Goal: Information Seeking & Learning: Learn about a topic

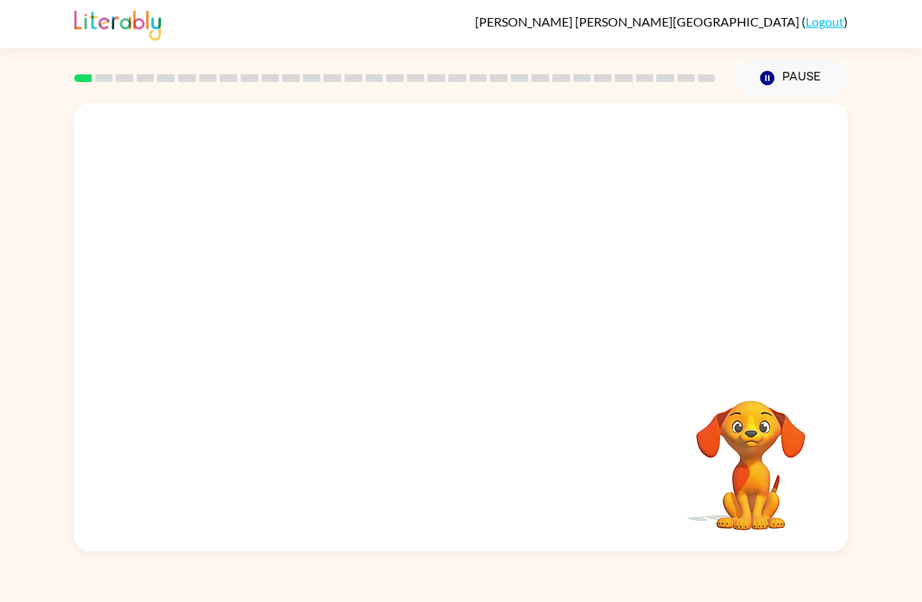
click at [669, 130] on video "Your browser must support playing .mp4 files to use Literably. Please try using…" at bounding box center [461, 235] width 774 height 265
click at [667, 145] on video "Your browser must support playing .mp4 files to use Literably. Please try using…" at bounding box center [461, 235] width 774 height 265
click at [673, 145] on video "Your browser must support playing .mp4 files to use Literably. Please try using…" at bounding box center [461, 235] width 774 height 265
click at [663, 147] on video "Your browser must support playing .mp4 files to use Literably. Please try using…" at bounding box center [461, 235] width 774 height 265
click at [416, 330] on div at bounding box center [461, 335] width 100 height 57
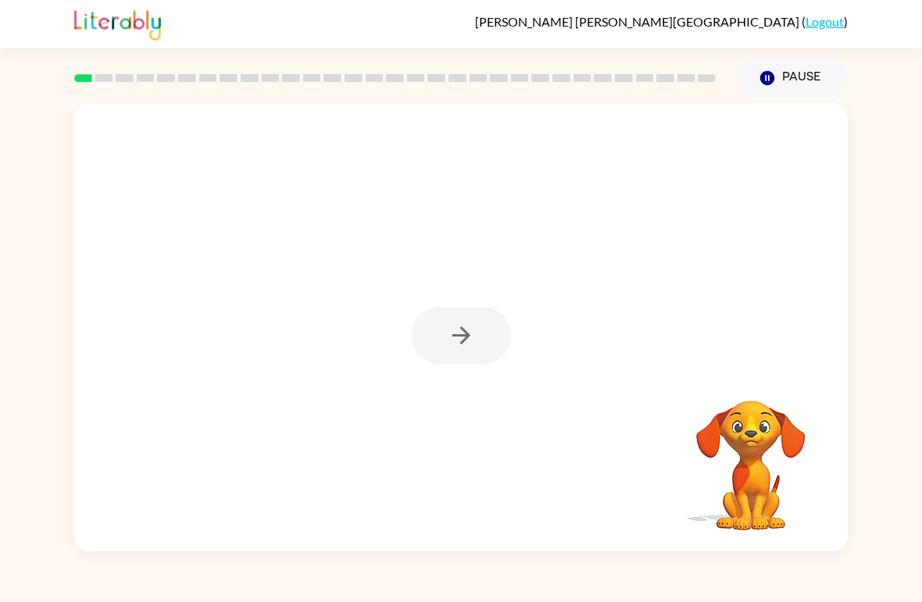
click at [432, 343] on div at bounding box center [461, 335] width 100 height 57
click at [466, 341] on icon "button" at bounding box center [461, 335] width 27 height 27
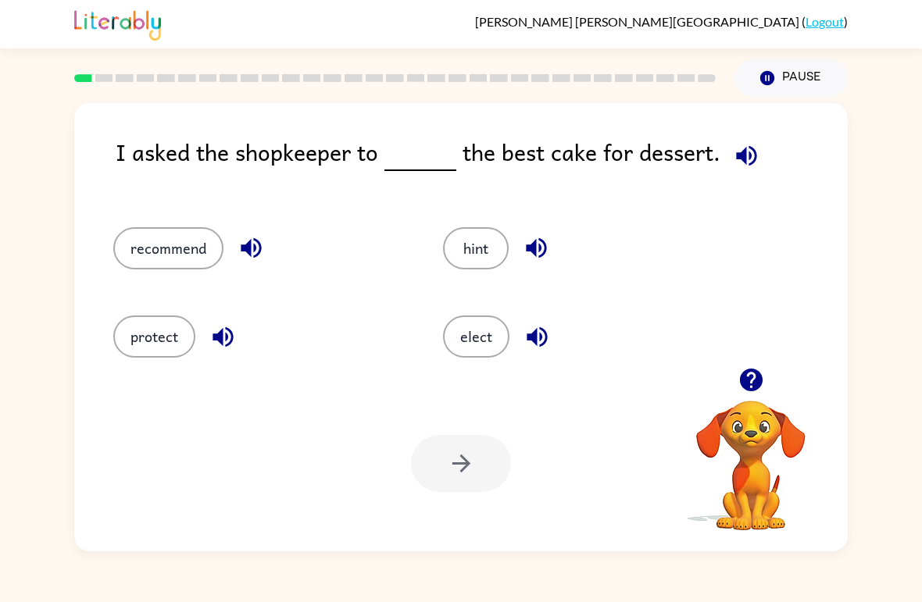
click at [741, 154] on icon "button" at bounding box center [746, 155] width 20 height 20
click at [172, 243] on button "recommend" at bounding box center [168, 248] width 110 height 42
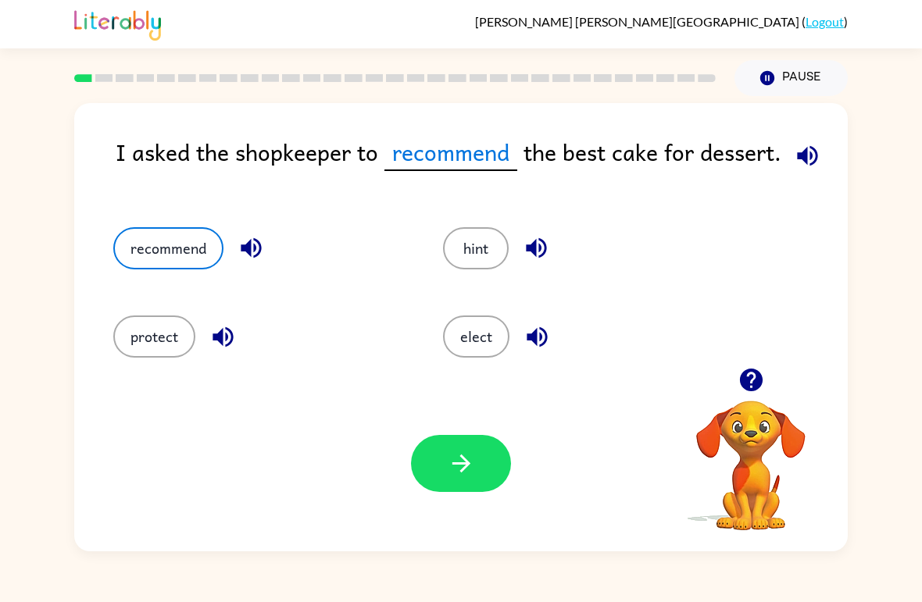
click at [438, 478] on button "button" at bounding box center [461, 463] width 100 height 57
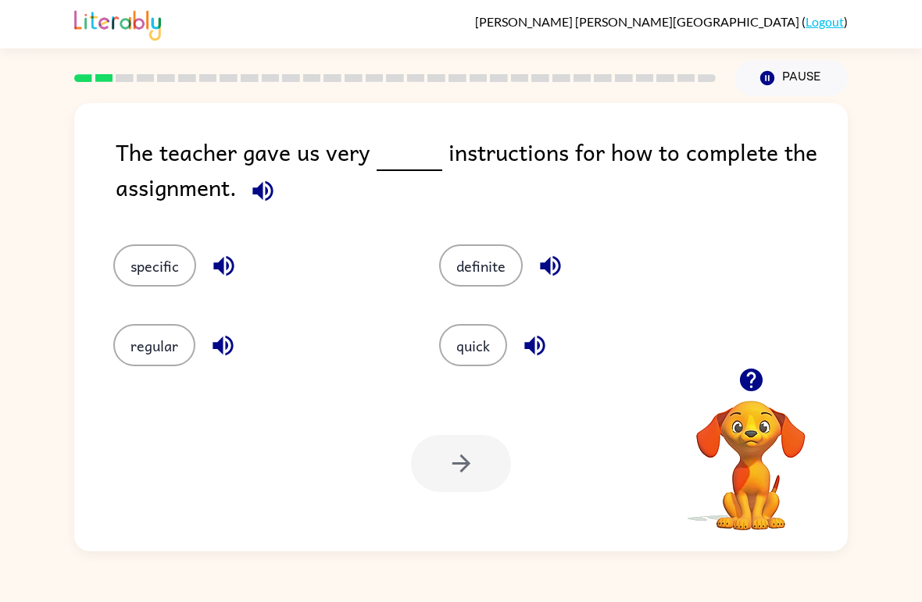
click at [430, 488] on div at bounding box center [461, 463] width 100 height 57
click at [430, 487] on div at bounding box center [461, 463] width 100 height 57
click at [188, 260] on button "specific" at bounding box center [154, 266] width 83 height 42
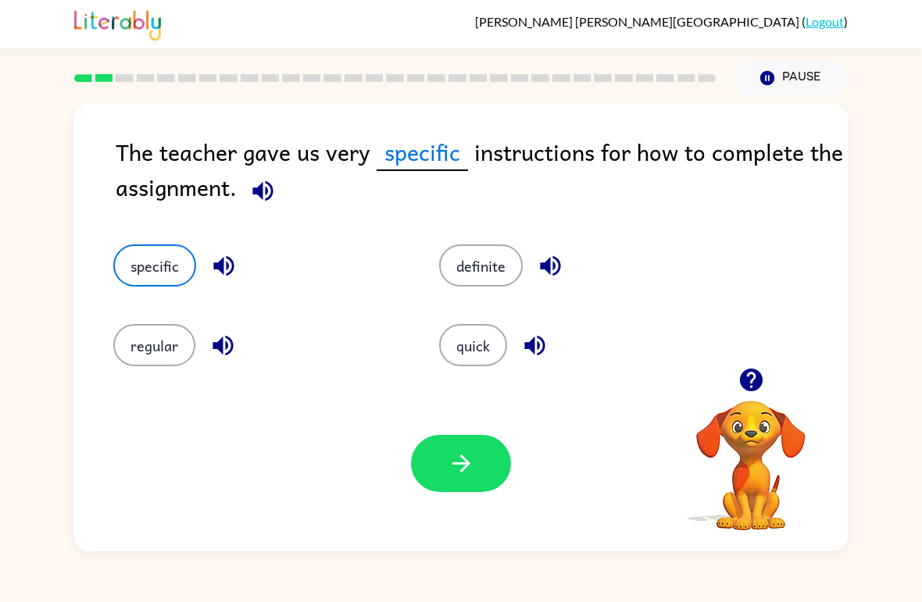
click at [457, 492] on button "button" at bounding box center [461, 463] width 100 height 57
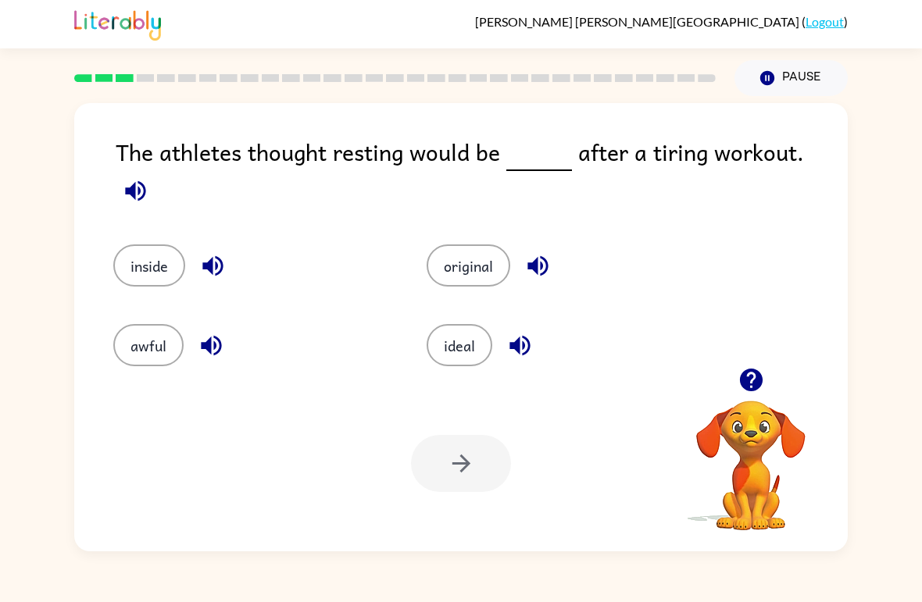
click at [751, 370] on icon "button" at bounding box center [750, 380] width 23 height 23
click at [752, 379] on icon "button" at bounding box center [750, 380] width 23 height 23
click at [755, 379] on icon "button" at bounding box center [751, 379] width 27 height 27
click at [755, 382] on icon "button" at bounding box center [750, 380] width 23 height 23
click at [755, 377] on icon "button" at bounding box center [751, 379] width 27 height 27
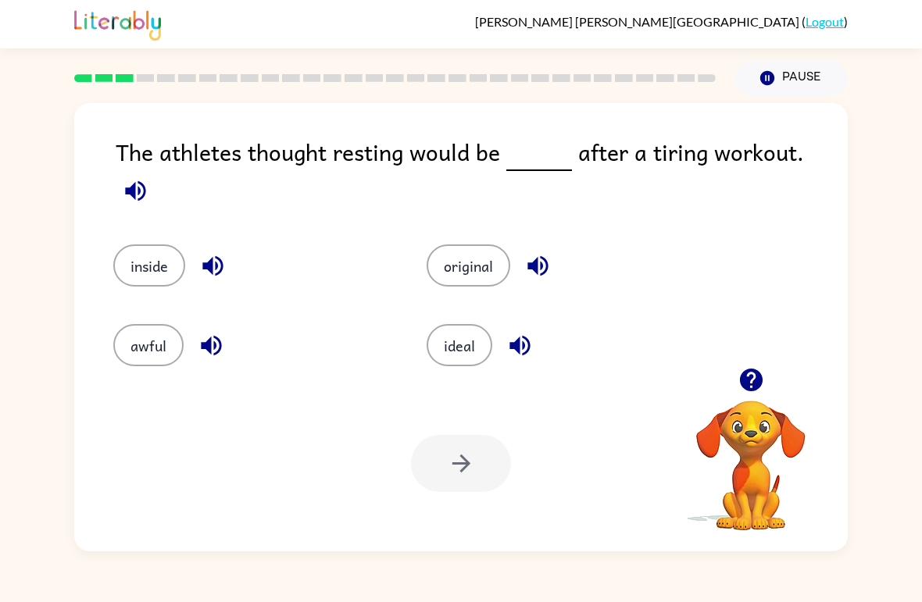
click at [767, 377] on button "button" at bounding box center [751, 380] width 40 height 40
click at [753, 382] on icon "button" at bounding box center [750, 380] width 23 height 23
click at [145, 181] on icon "button" at bounding box center [135, 191] width 20 height 20
click at [149, 177] on icon "button" at bounding box center [135, 190] width 27 height 27
click at [512, 332] on icon "button" at bounding box center [519, 345] width 27 height 27
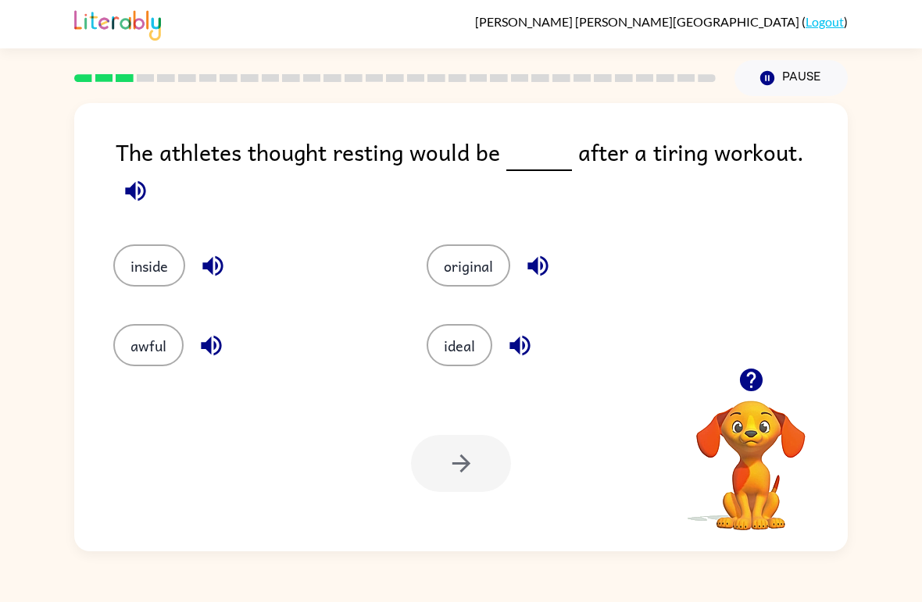
click at [456, 324] on button "ideal" at bounding box center [460, 345] width 66 height 42
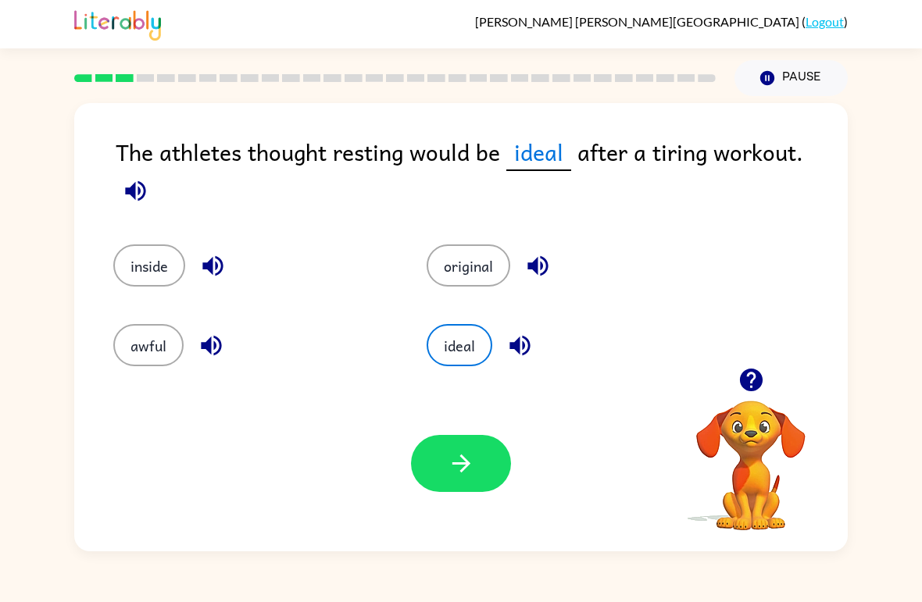
click at [434, 474] on button "button" at bounding box center [461, 463] width 100 height 57
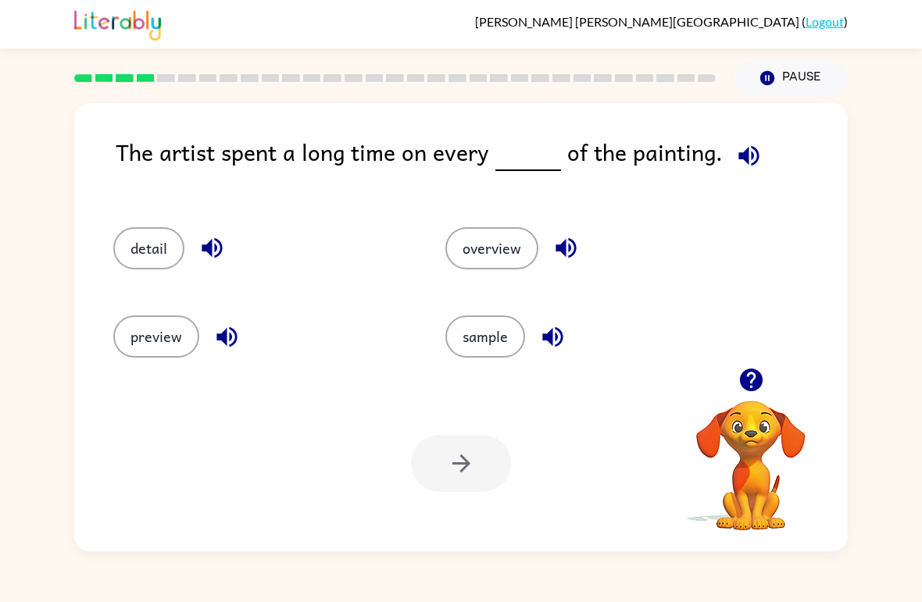
click at [748, 158] on icon "button" at bounding box center [748, 155] width 27 height 27
click at [132, 253] on button "detail" at bounding box center [148, 248] width 71 height 42
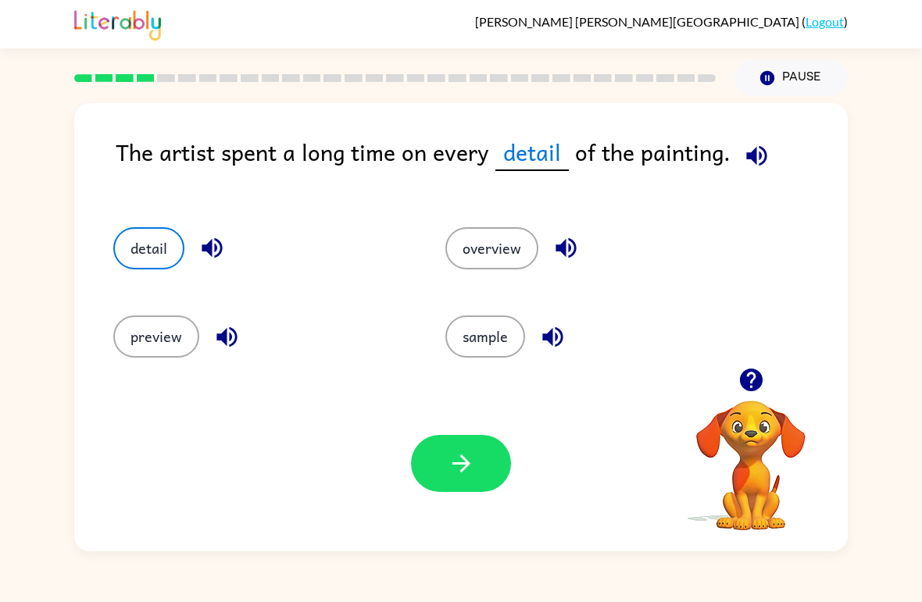
click at [422, 475] on button "button" at bounding box center [461, 463] width 100 height 57
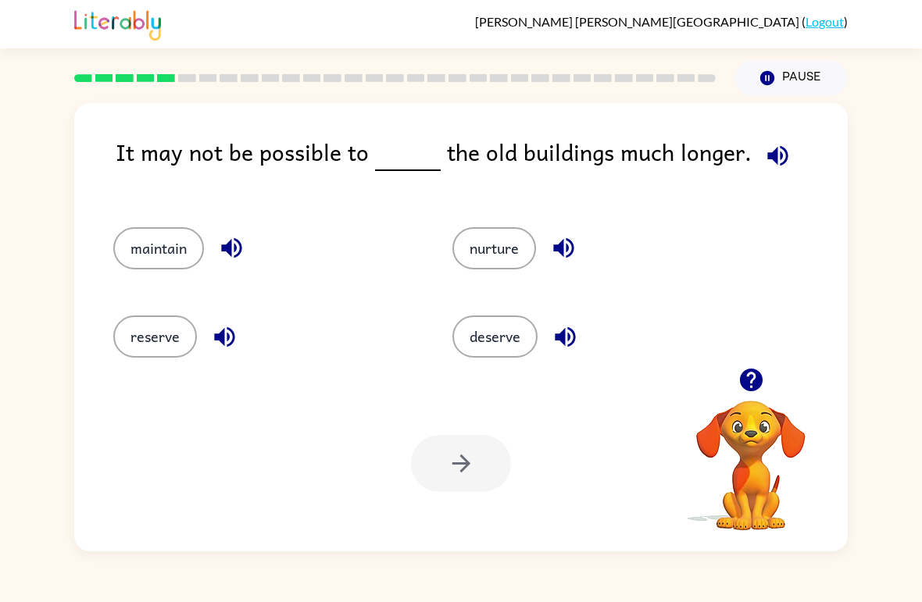
click at [770, 142] on button "button" at bounding box center [778, 156] width 40 height 40
click at [158, 248] on button "maintain" at bounding box center [158, 248] width 91 height 42
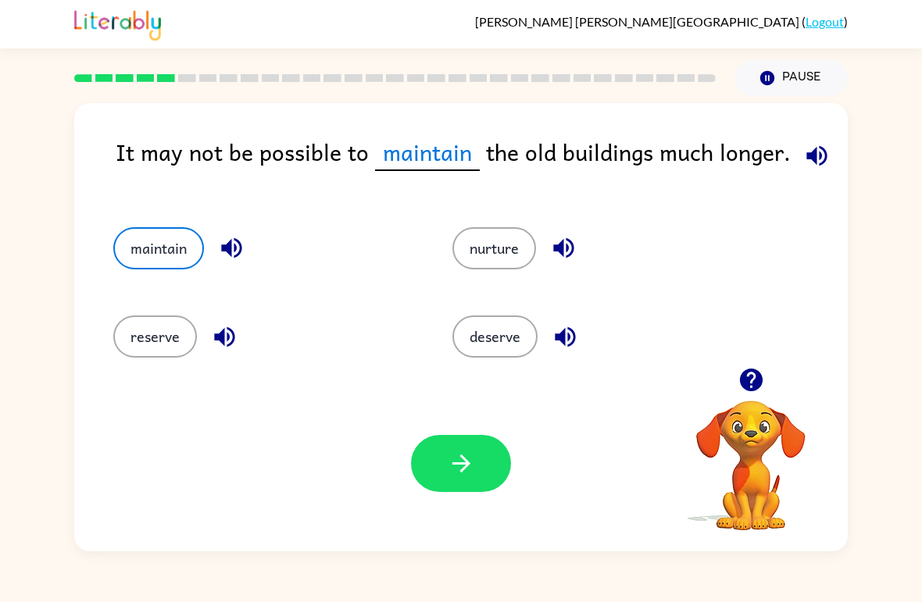
click at [466, 470] on icon "button" at bounding box center [461, 463] width 27 height 27
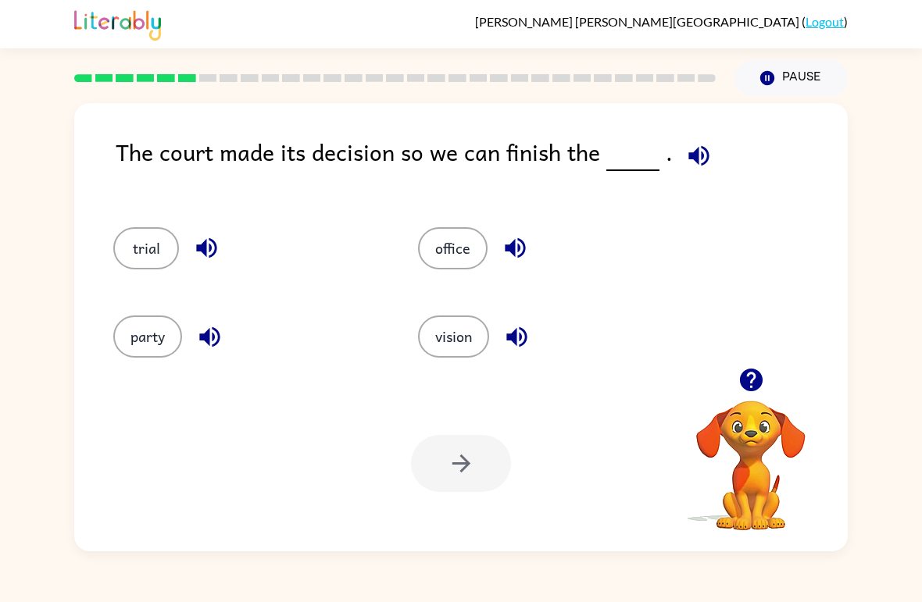
click at [784, 374] on div at bounding box center [751, 380] width 156 height 40
click at [745, 383] on icon "button" at bounding box center [750, 380] width 23 height 23
click at [695, 161] on icon "button" at bounding box center [698, 155] width 27 height 27
click at [717, 150] on div "The court made its decision so we can finish the ." at bounding box center [482, 165] width 732 height 62
click at [697, 154] on icon "button" at bounding box center [698, 155] width 27 height 27
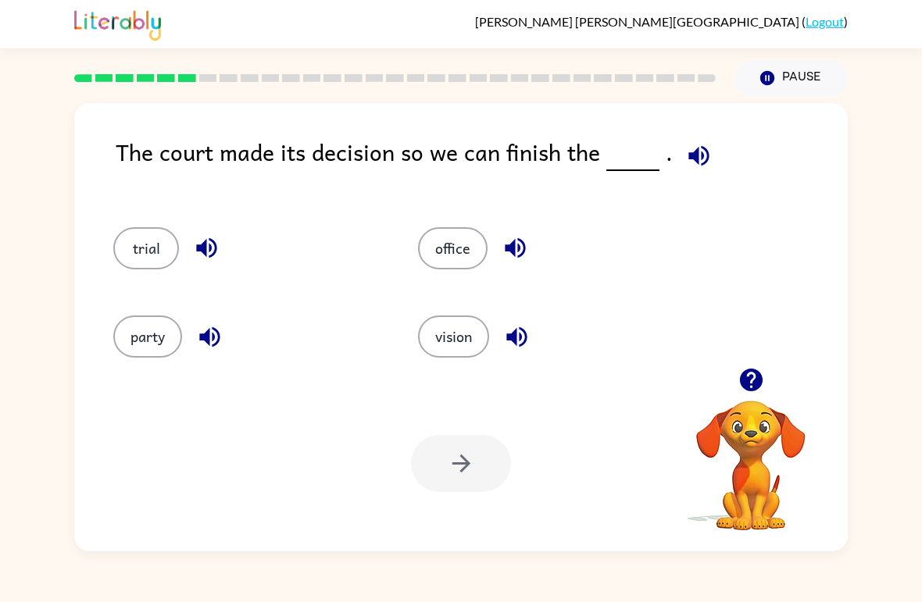
click at [206, 245] on icon "button" at bounding box center [206, 248] width 20 height 20
click at [134, 254] on button "trial" at bounding box center [146, 248] width 66 height 42
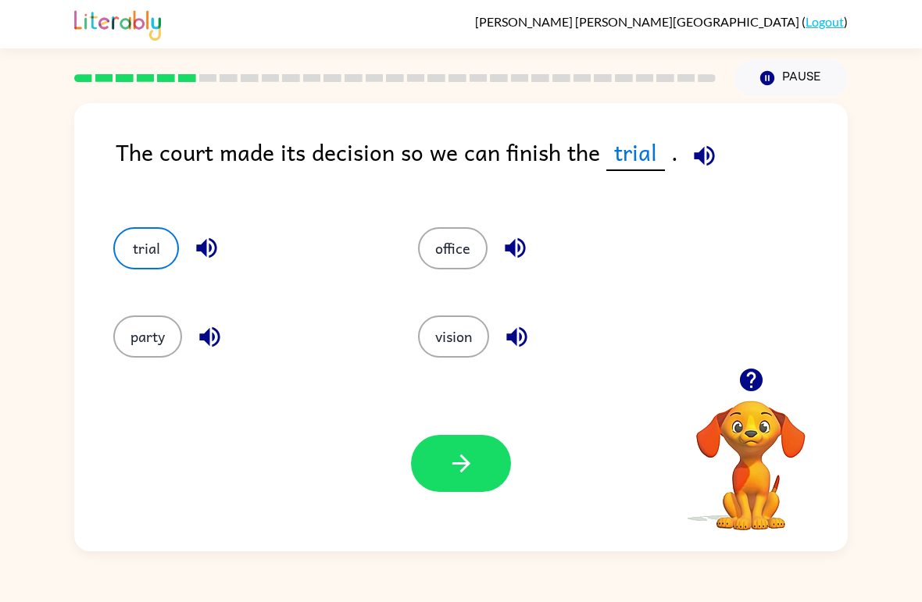
click at [443, 459] on button "button" at bounding box center [461, 463] width 100 height 57
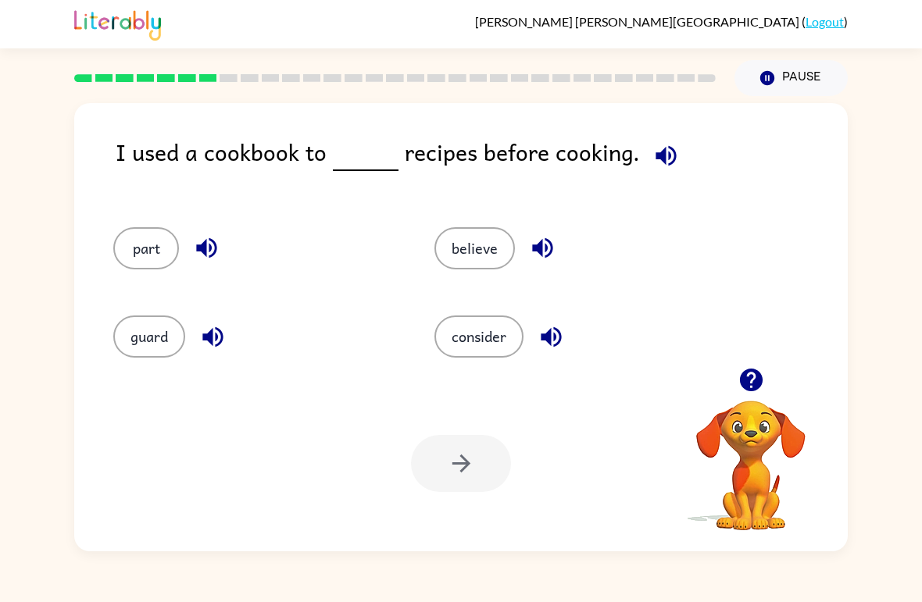
click at [459, 263] on button "believe" at bounding box center [474, 248] width 80 height 42
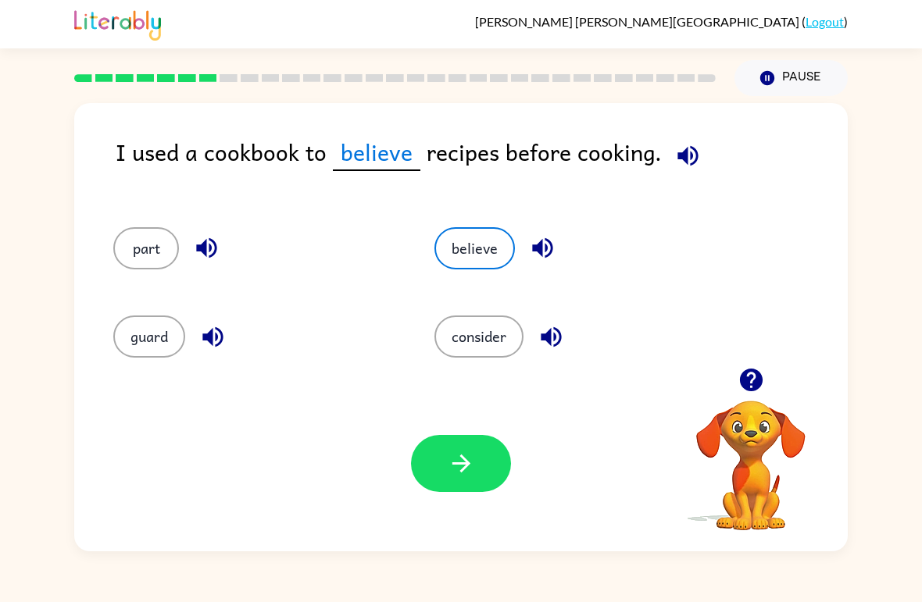
click at [458, 263] on button "believe" at bounding box center [474, 248] width 80 height 42
click at [470, 478] on button "button" at bounding box center [461, 463] width 100 height 57
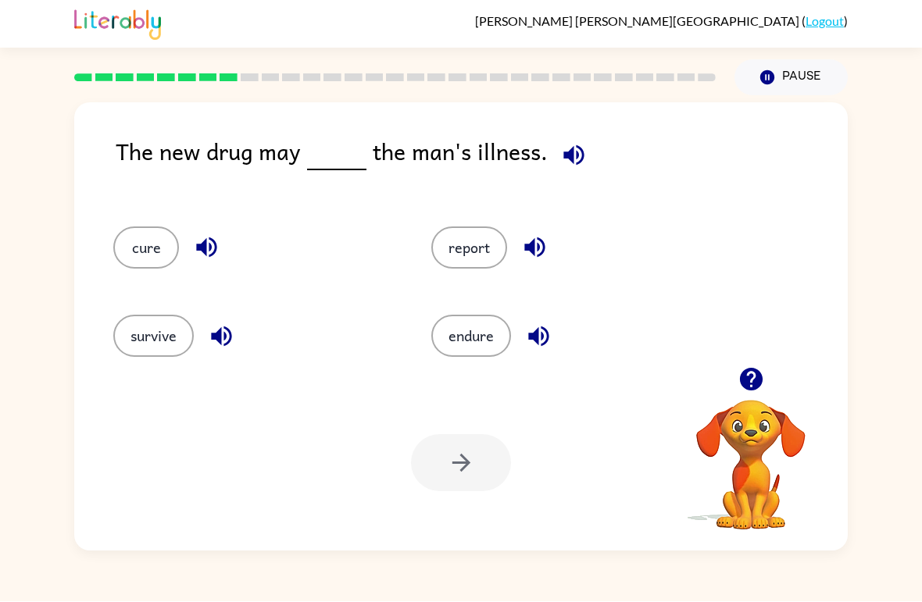
click at [570, 174] on button "button" at bounding box center [574, 156] width 40 height 40
click at [584, 145] on button "button" at bounding box center [574, 156] width 40 height 40
click at [567, 156] on icon "button" at bounding box center [573, 155] width 20 height 20
click at [554, 148] on button "button" at bounding box center [574, 156] width 40 height 40
click at [577, 161] on icon "button" at bounding box center [573, 155] width 20 height 20
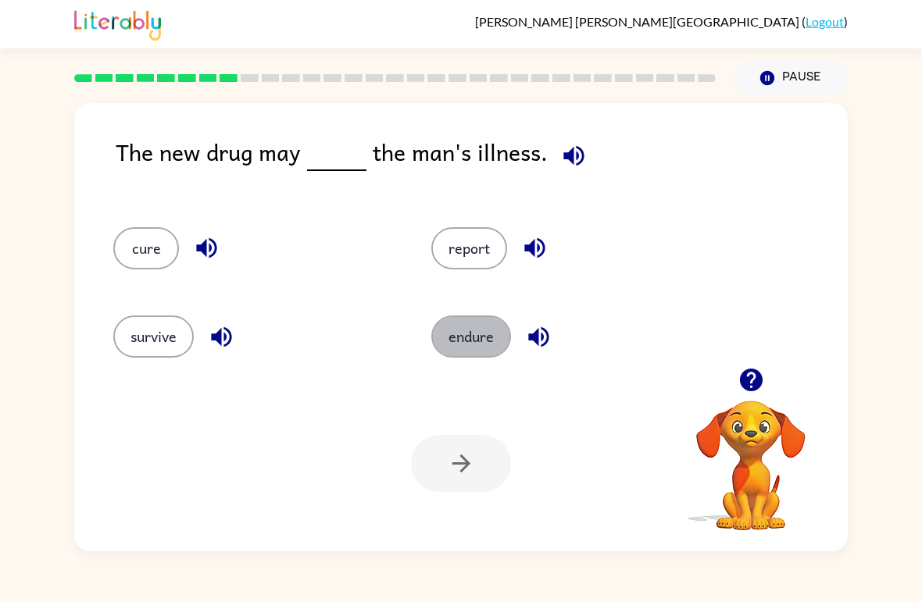
click at [488, 335] on button "endure" at bounding box center [471, 337] width 80 height 42
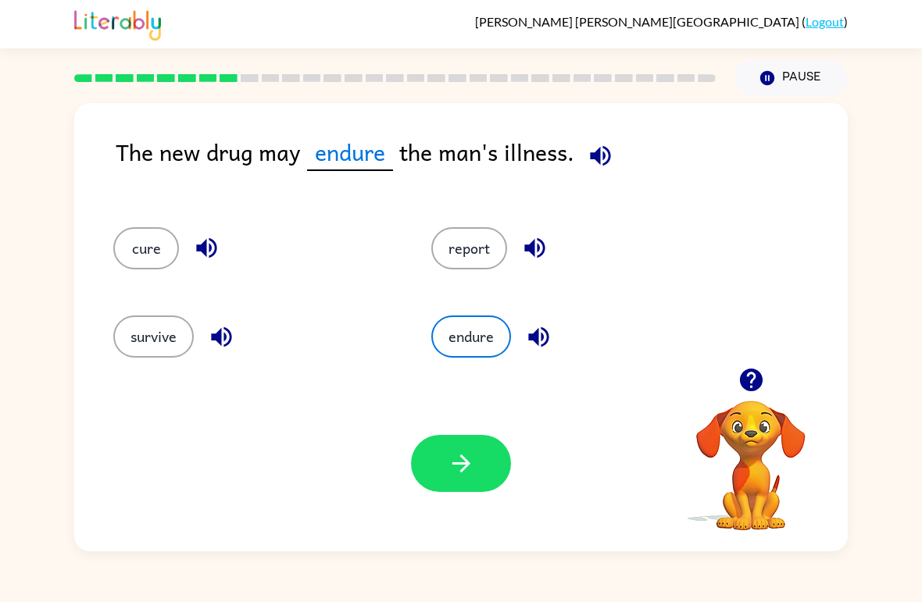
click at [476, 468] on button "button" at bounding box center [461, 463] width 100 height 57
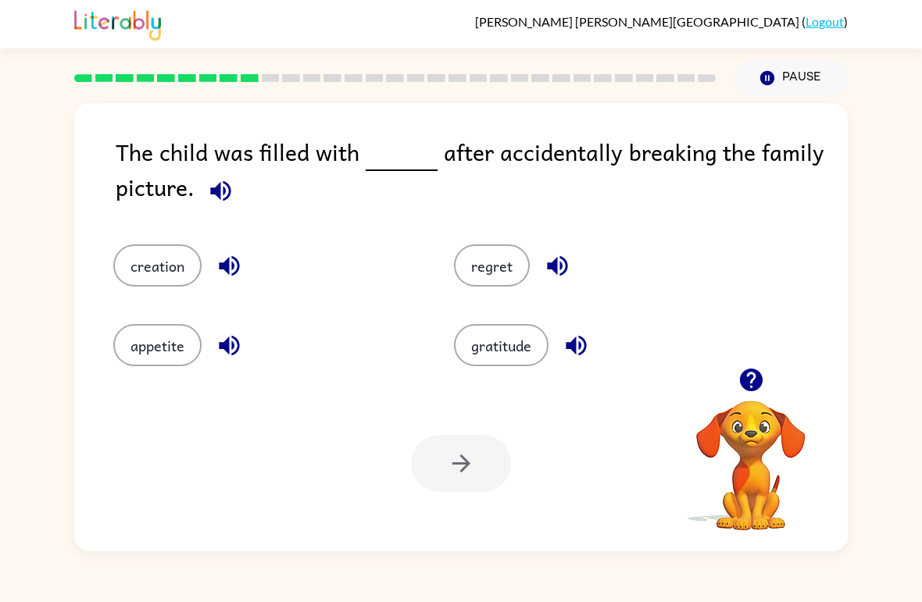
click at [498, 277] on button "regret" at bounding box center [492, 266] width 76 height 42
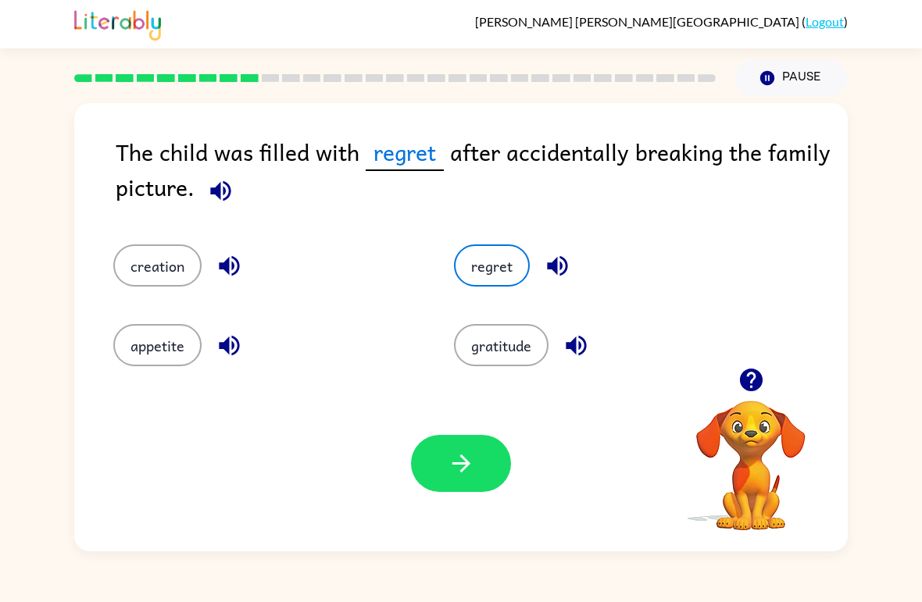
click at [552, 283] on button "button" at bounding box center [558, 266] width 40 height 40
click at [220, 264] on icon "button" at bounding box center [229, 266] width 20 height 20
click at [232, 341] on icon "button" at bounding box center [229, 345] width 27 height 27
click at [575, 265] on button "button" at bounding box center [558, 266] width 40 height 40
click at [577, 266] on button "button" at bounding box center [558, 266] width 40 height 40
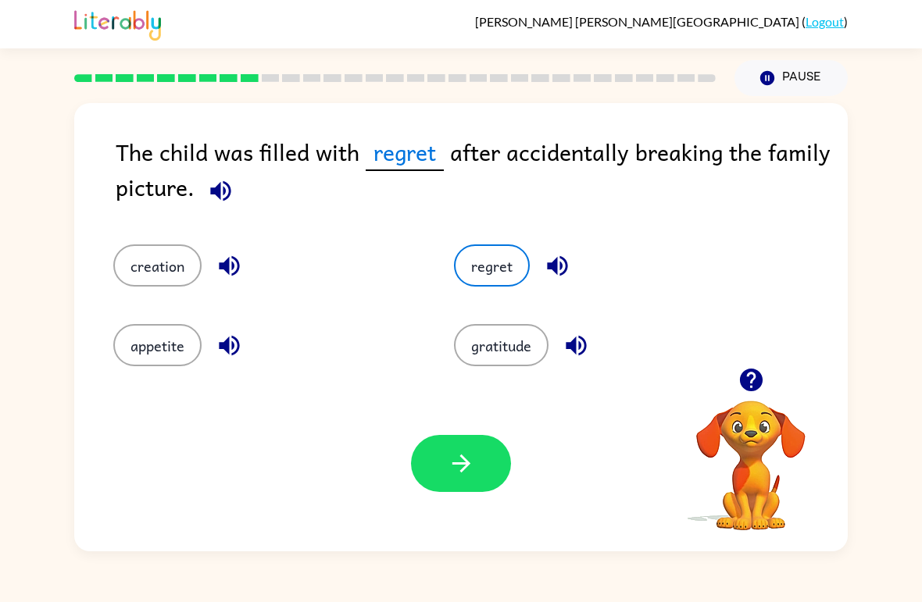
click at [563, 263] on icon "button" at bounding box center [557, 265] width 27 height 27
click at [542, 267] on button "button" at bounding box center [558, 266] width 40 height 40
click at [582, 345] on icon "button" at bounding box center [576, 346] width 20 height 20
click at [478, 469] on button "button" at bounding box center [461, 463] width 100 height 57
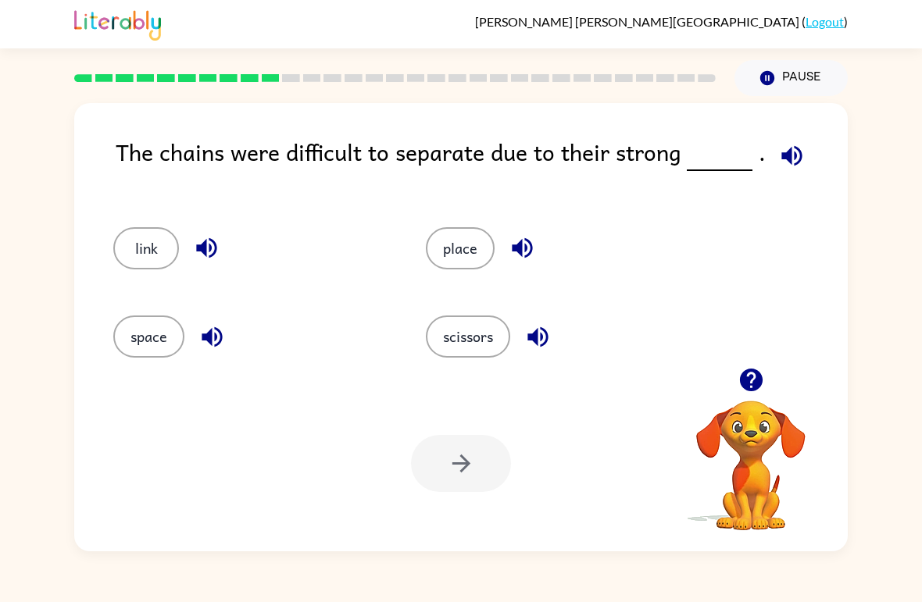
click at [738, 385] on icon "button" at bounding box center [751, 379] width 27 height 27
click at [738, 378] on icon "button" at bounding box center [751, 379] width 27 height 27
click at [749, 381] on icon "button" at bounding box center [750, 380] width 23 height 23
click at [767, 386] on button "button" at bounding box center [751, 380] width 40 height 40
click at [745, 381] on icon "button" at bounding box center [750, 380] width 23 height 23
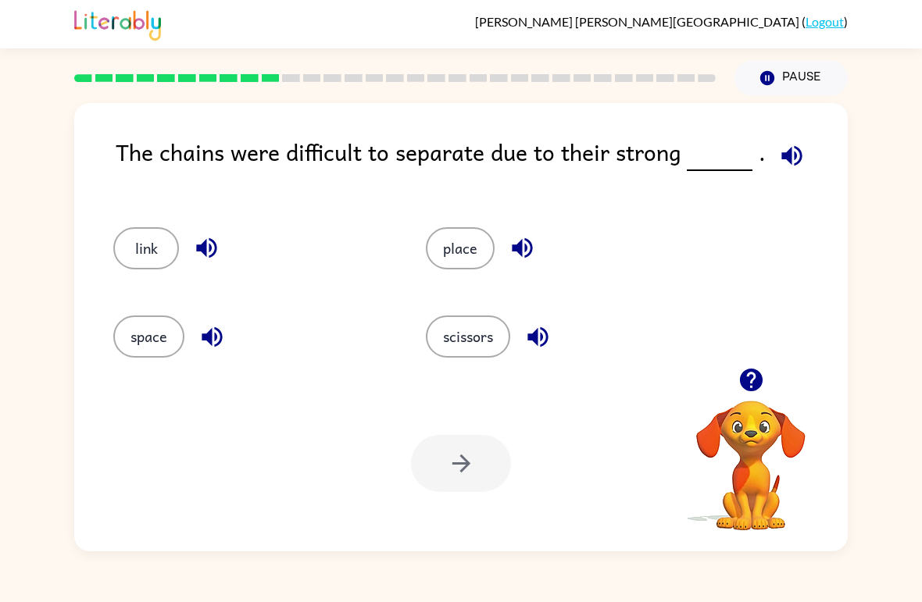
click at [757, 376] on icon "button" at bounding box center [750, 380] width 23 height 23
click at [759, 373] on icon "button" at bounding box center [750, 380] width 23 height 23
click at [759, 372] on div "The chains were difficult to separate due to their strong . link place space sc…" at bounding box center [461, 327] width 774 height 449
click at [752, 381] on video "Your browser must support playing .mp4 files to use Literably. Please try using…" at bounding box center [751, 455] width 156 height 156
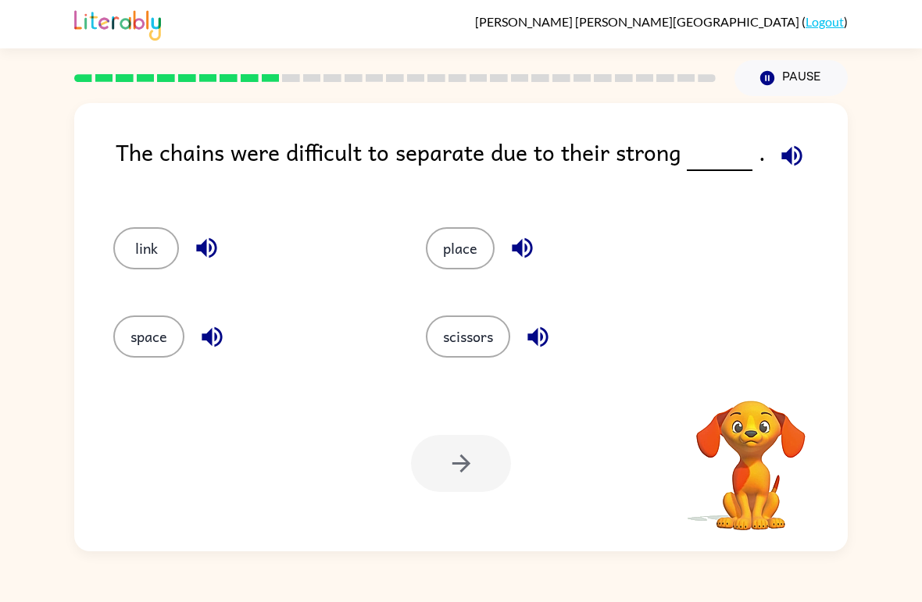
click at [750, 384] on video "Your browser must support playing .mp4 files to use Literably. Please try using…" at bounding box center [751, 455] width 156 height 156
click at [765, 381] on button "button" at bounding box center [751, 380] width 40 height 40
click at [783, 385] on div at bounding box center [751, 380] width 156 height 40
click at [735, 398] on div at bounding box center [751, 380] width 156 height 40
click at [722, 442] on video "Your browser must support playing .mp4 files to use Literably. Please try using…" at bounding box center [751, 455] width 156 height 156
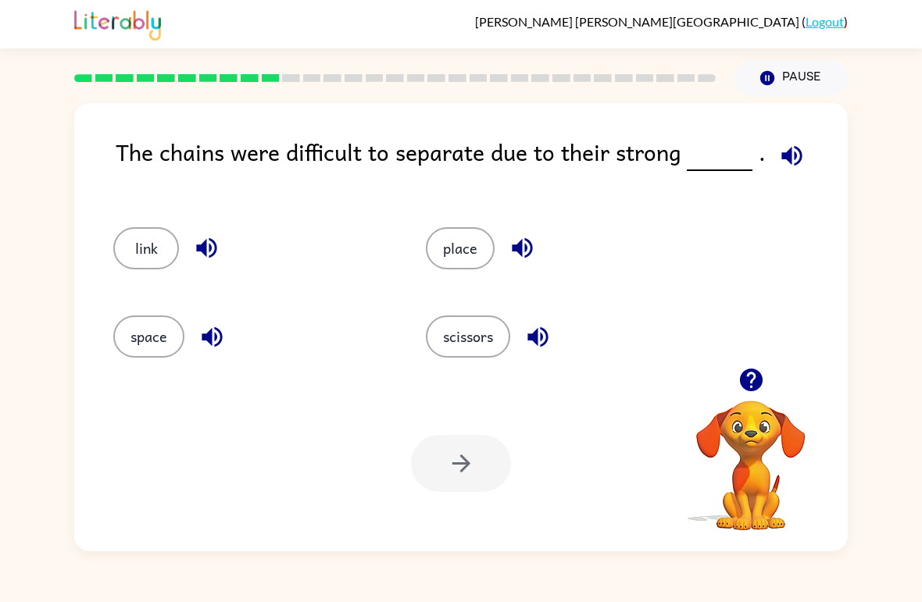
click at [744, 381] on icon "button" at bounding box center [750, 380] width 23 height 23
click at [161, 245] on button "link" at bounding box center [146, 248] width 66 height 42
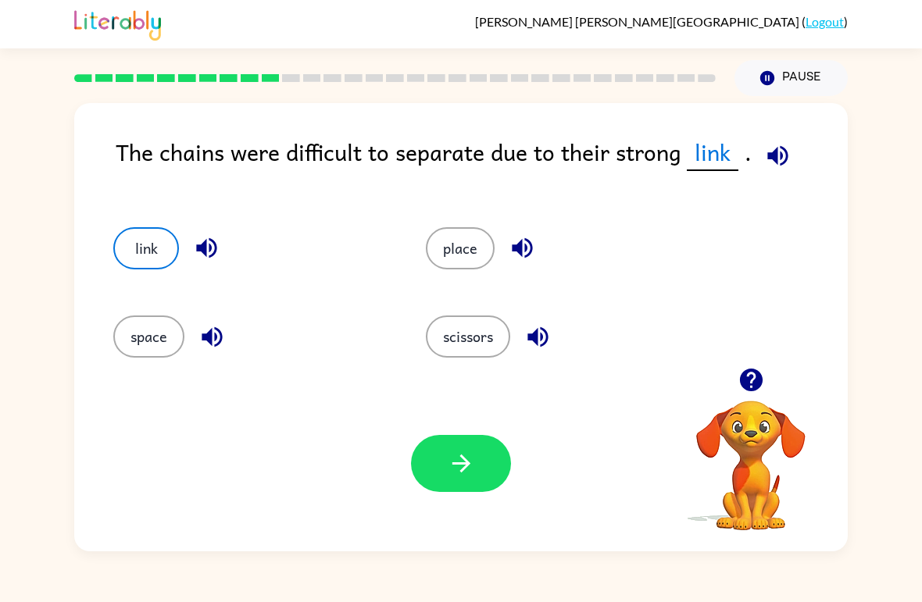
click at [421, 487] on button "button" at bounding box center [461, 463] width 100 height 57
click at [429, 494] on div "Your browser must support playing .mp4 files to use Literably. Please try using…" at bounding box center [461, 464] width 774 height 176
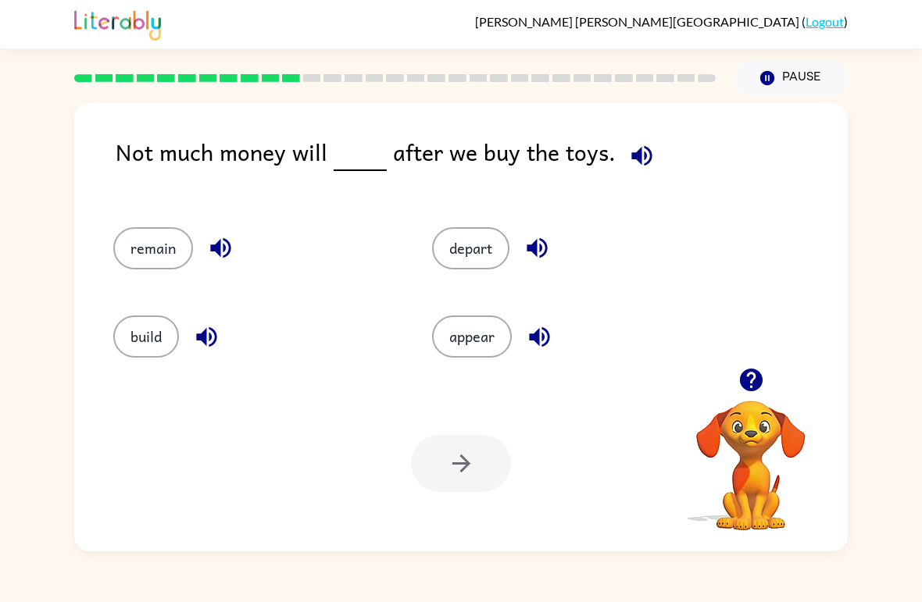
click at [646, 154] on icon "button" at bounding box center [641, 155] width 27 height 27
click at [457, 352] on button "appear" at bounding box center [472, 337] width 80 height 42
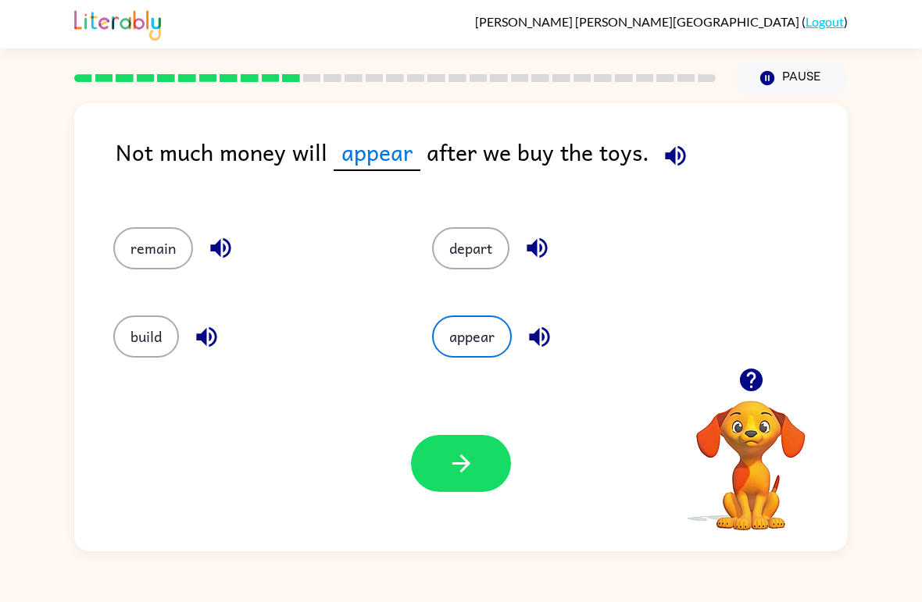
click at [455, 465] on icon "button" at bounding box center [461, 464] width 18 height 18
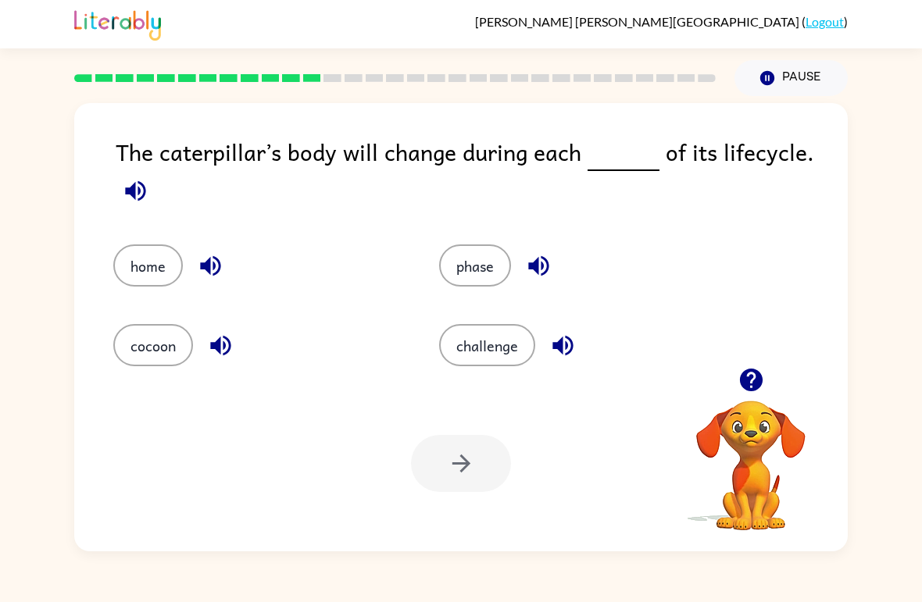
click at [400, 66] on div at bounding box center [395, 78] width 660 height 55
click at [421, 73] on div at bounding box center [395, 78] width 660 height 55
click at [437, 77] on rect at bounding box center [436, 78] width 18 height 8
click at [437, 76] on rect at bounding box center [436, 78] width 18 height 8
click at [482, 73] on div at bounding box center [395, 78] width 660 height 55
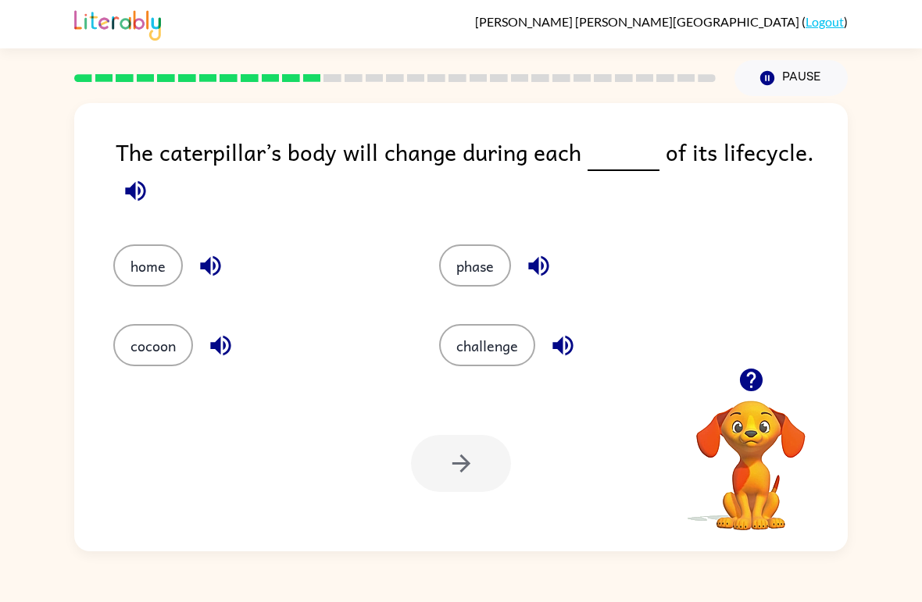
click at [481, 72] on div at bounding box center [395, 78] width 660 height 55
click at [502, 70] on div at bounding box center [395, 78] width 660 height 55
click at [527, 73] on div at bounding box center [395, 78] width 660 height 55
click at [549, 78] on rect at bounding box center [540, 78] width 18 height 8
click at [569, 75] on rect at bounding box center [561, 78] width 18 height 8
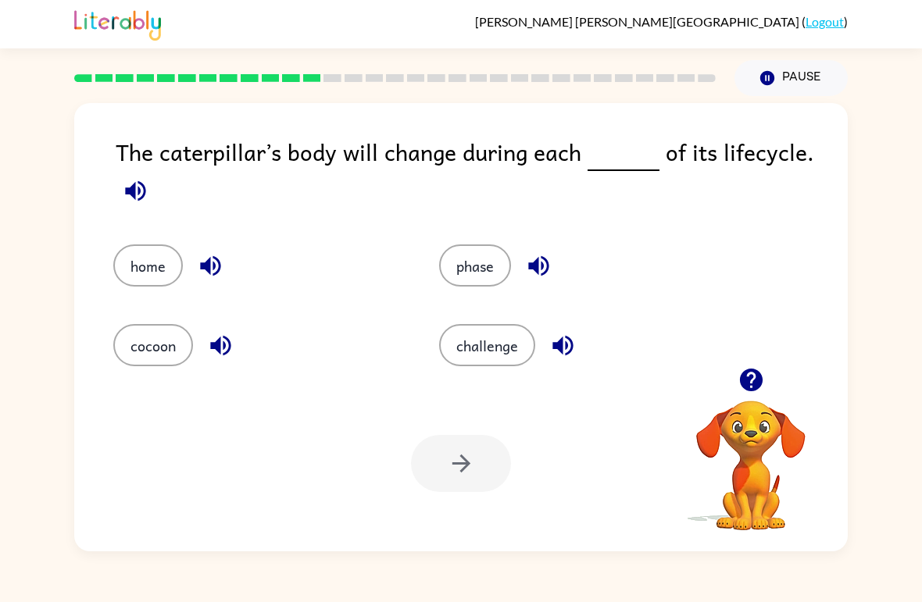
click at [585, 78] on rect at bounding box center [583, 78] width 18 height 8
click at [606, 73] on div at bounding box center [395, 78] width 660 height 55
click at [636, 74] on div at bounding box center [395, 78] width 660 height 55
click at [653, 77] on icon at bounding box center [645, 78] width 18 height 8
click at [693, 73] on div at bounding box center [395, 78] width 660 height 55
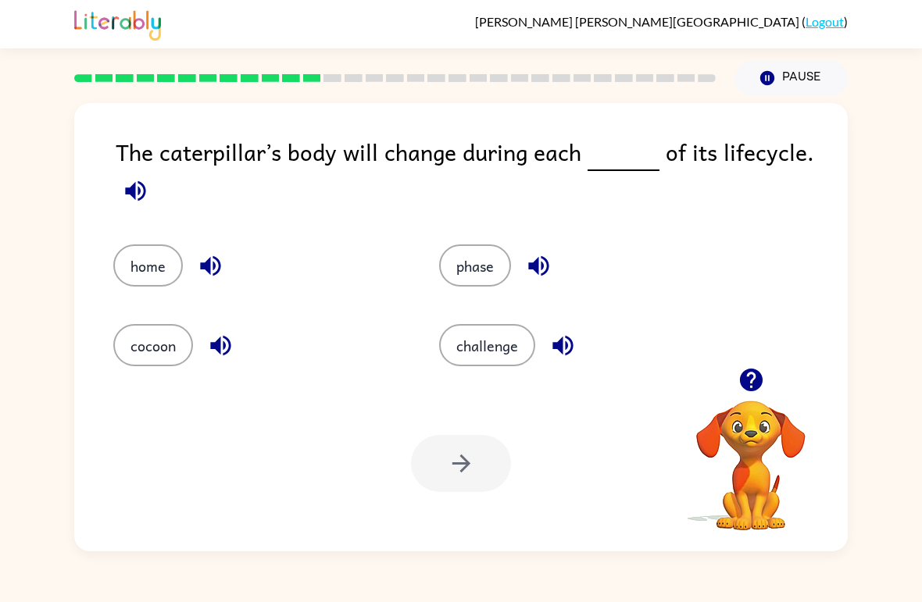
click at [717, 66] on div at bounding box center [395, 78] width 660 height 55
click at [154, 193] on button "button" at bounding box center [136, 191] width 40 height 40
click at [150, 334] on button "cocoon" at bounding box center [153, 345] width 80 height 42
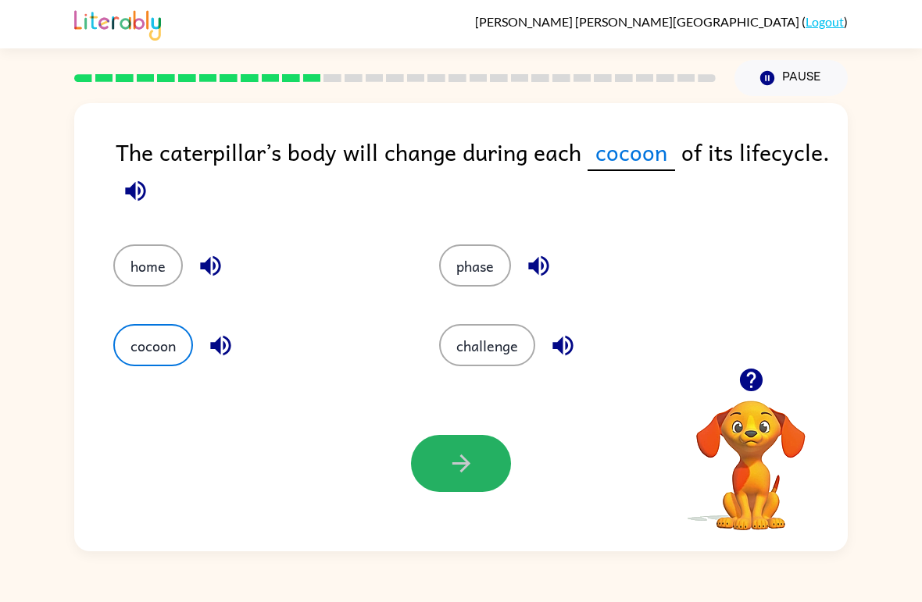
click at [474, 480] on button "button" at bounding box center [461, 463] width 100 height 57
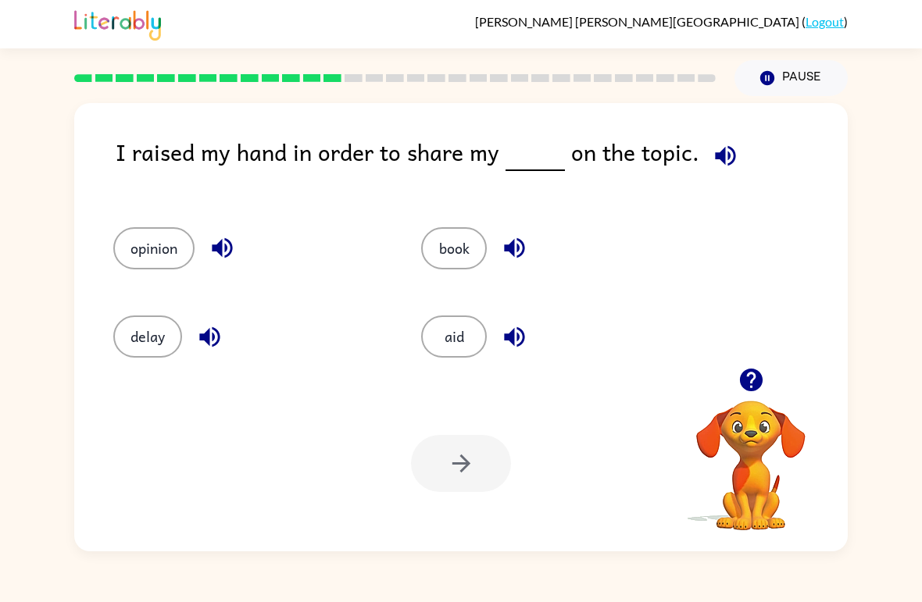
click at [148, 256] on button "opinion" at bounding box center [153, 248] width 81 height 42
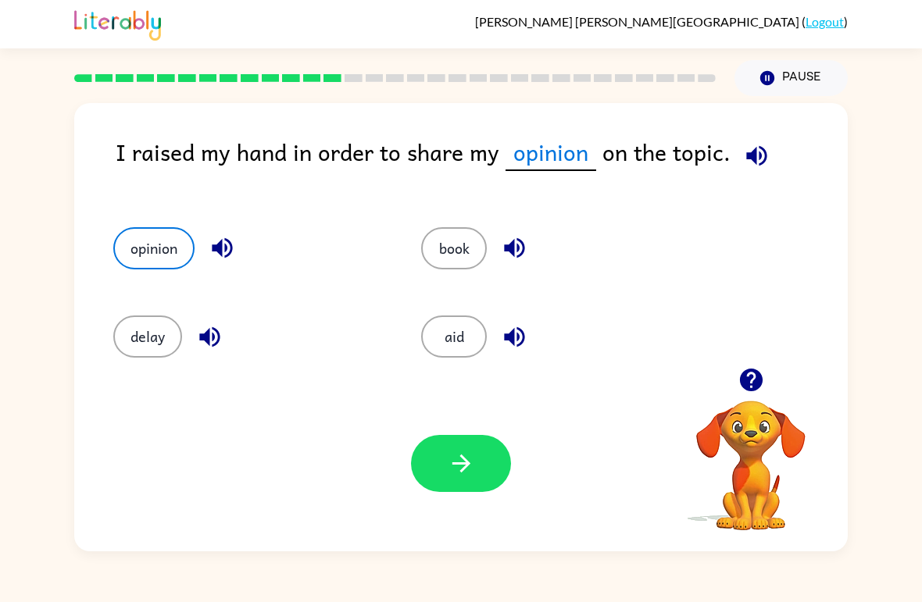
click at [457, 474] on icon "button" at bounding box center [461, 463] width 27 height 27
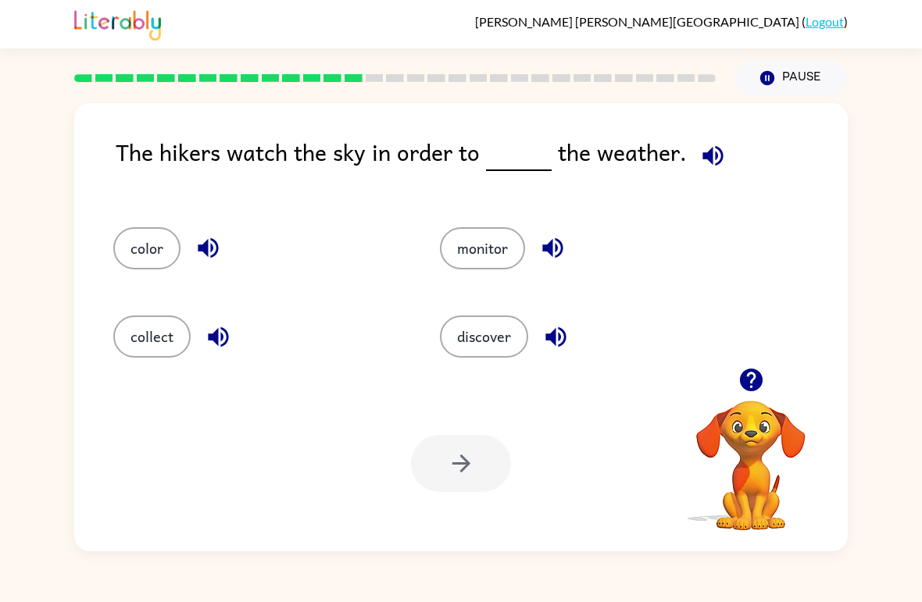
click at [701, 163] on icon "button" at bounding box center [712, 155] width 27 height 27
click at [713, 140] on button "button" at bounding box center [713, 156] width 40 height 40
click at [720, 170] on icon "button" at bounding box center [712, 155] width 27 height 27
click at [727, 177] on div "The hikers watch the sky in order to the weather." at bounding box center [482, 165] width 732 height 62
click at [715, 152] on icon "button" at bounding box center [712, 155] width 20 height 20
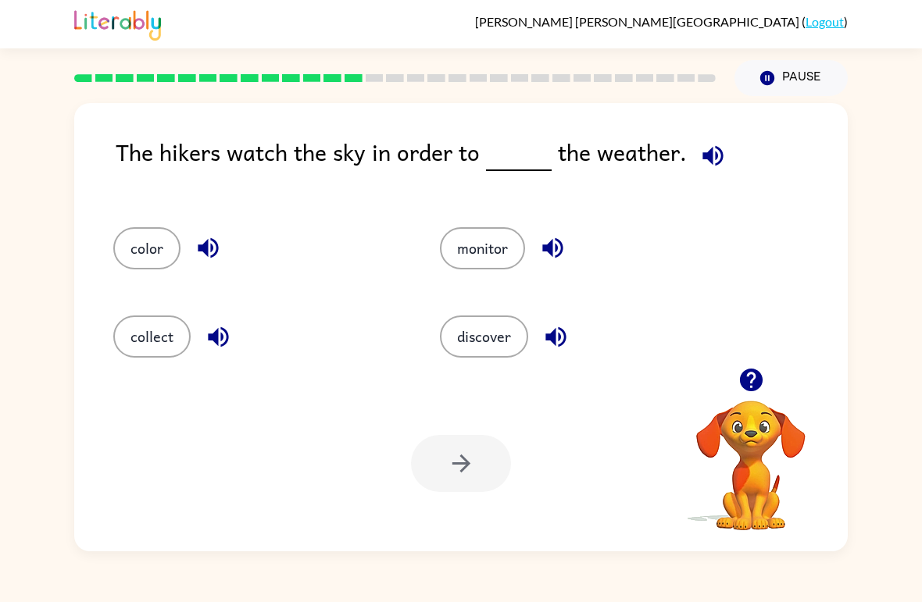
click at [432, 336] on div "discover" at bounding box center [573, 330] width 327 height 88
click at [419, 348] on div "discover" at bounding box center [573, 330] width 327 height 88
click at [425, 347] on div "discover" at bounding box center [573, 330] width 327 height 88
click at [384, 358] on div "collect" at bounding box center [258, 337] width 291 height 42
click at [472, 327] on button "discover" at bounding box center [484, 337] width 88 height 42
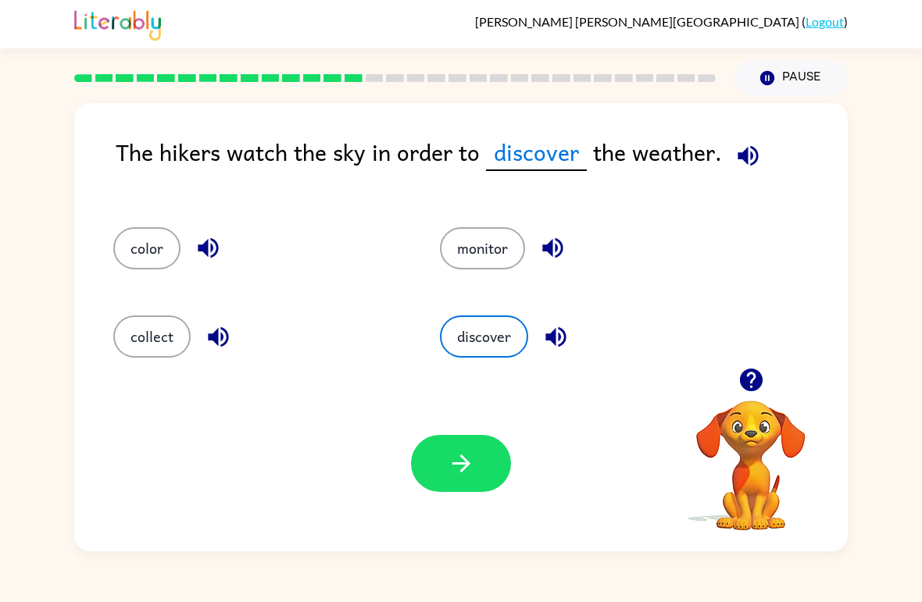
click at [362, 538] on div "Your browser must support playing .mp4 files to use Literably. Please try using…" at bounding box center [461, 464] width 774 height 176
click at [338, 471] on div "Your browser must support playing .mp4 files to use Literably. Please try using…" at bounding box center [461, 464] width 774 height 176
click at [154, 235] on button "color" at bounding box center [146, 248] width 67 height 42
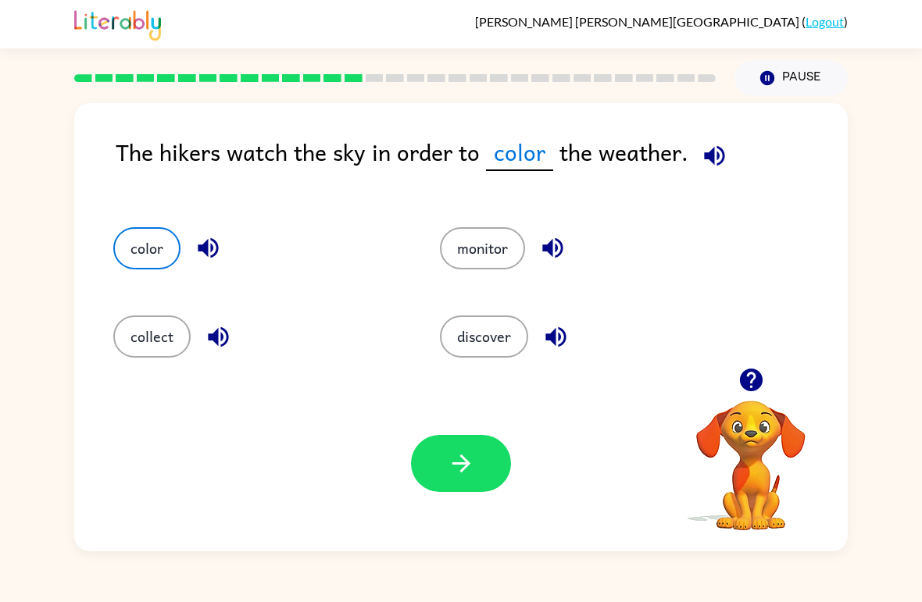
click at [458, 473] on icon "button" at bounding box center [461, 463] width 27 height 27
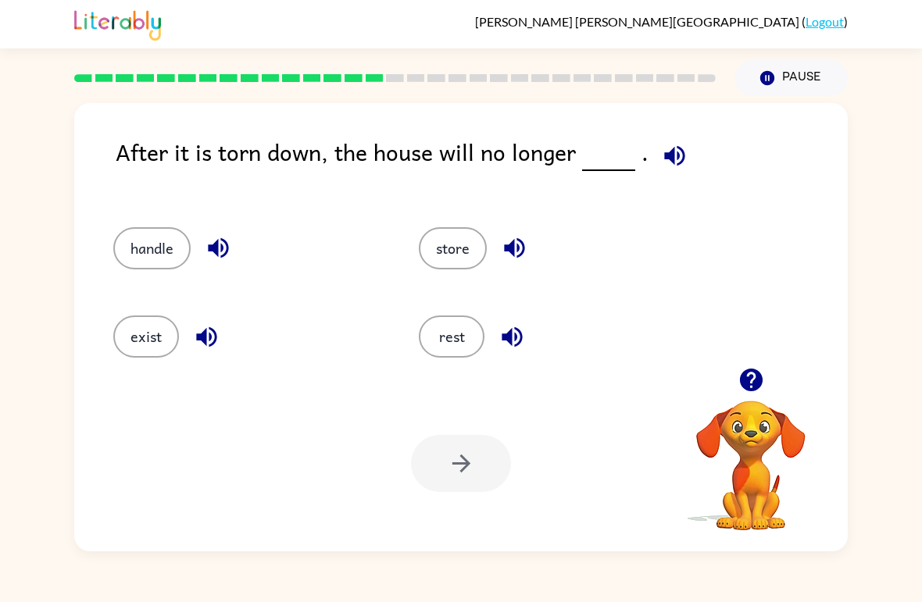
click at [686, 131] on div "After it is torn down, the house will no longer . handle store exist rest Your …" at bounding box center [461, 327] width 774 height 449
click at [681, 150] on icon "button" at bounding box center [674, 155] width 27 height 27
click at [441, 341] on button "rest" at bounding box center [452, 337] width 66 height 42
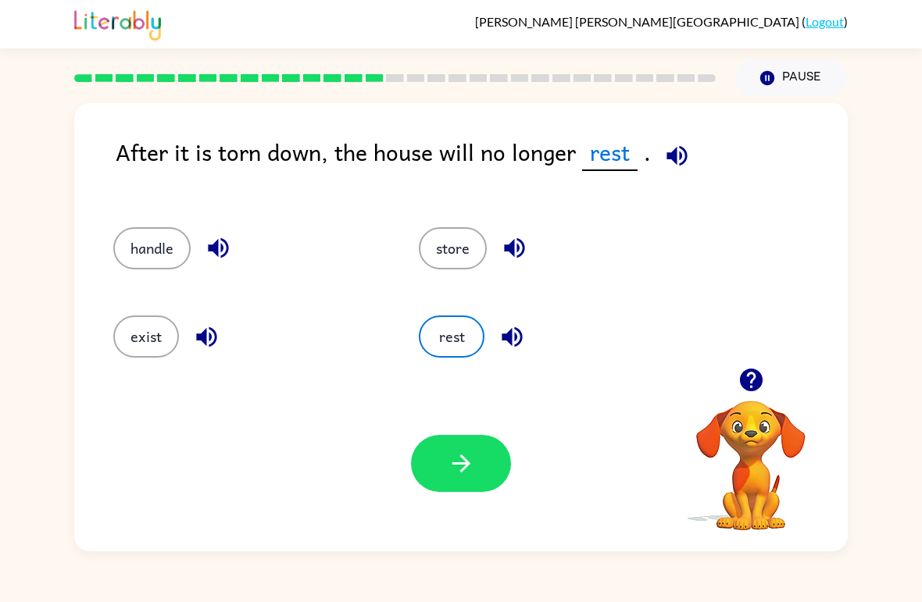
click at [460, 475] on icon "button" at bounding box center [461, 463] width 27 height 27
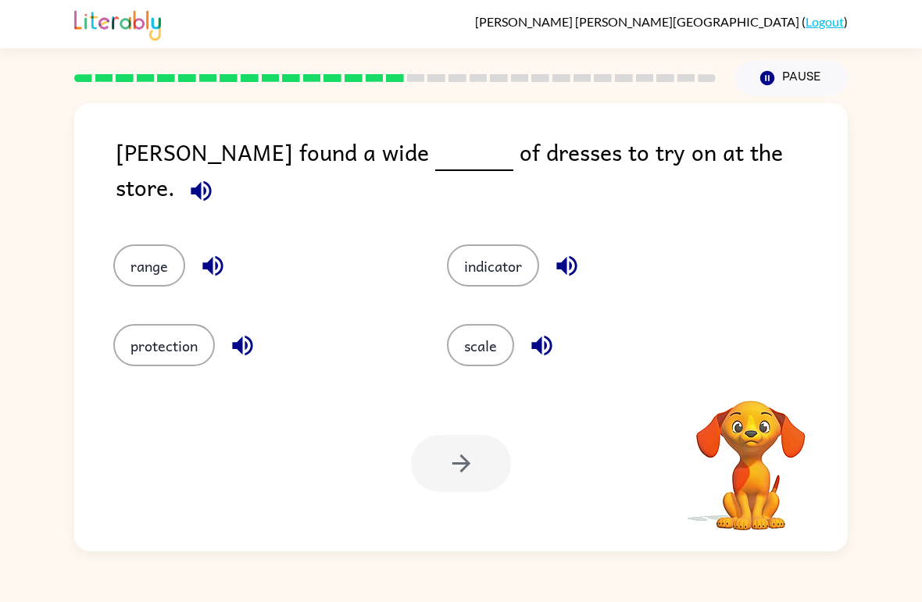
click at [409, 63] on div at bounding box center [395, 78] width 660 height 55
click at [440, 75] on rect at bounding box center [436, 78] width 18 height 8
click at [463, 72] on div at bounding box center [395, 78] width 660 height 55
click at [482, 68] on div at bounding box center [395, 78] width 660 height 55
click at [503, 65] on div at bounding box center [395, 78] width 660 height 55
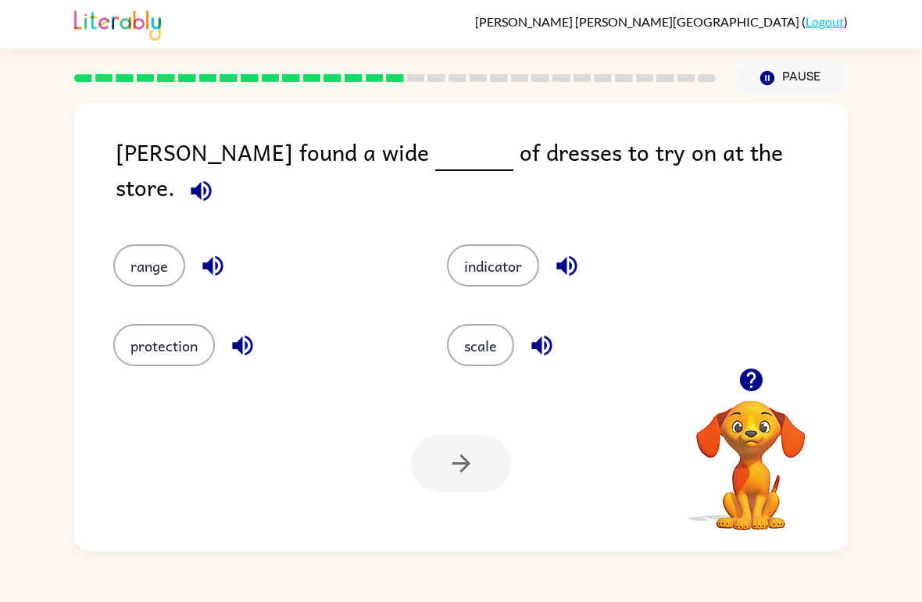
click at [524, 69] on div at bounding box center [395, 78] width 660 height 55
click at [546, 70] on div at bounding box center [395, 78] width 660 height 55
click at [570, 73] on div at bounding box center [395, 78] width 660 height 55
click at [599, 74] on div at bounding box center [395, 78] width 660 height 55
click at [612, 75] on div at bounding box center [395, 78] width 642 height 8
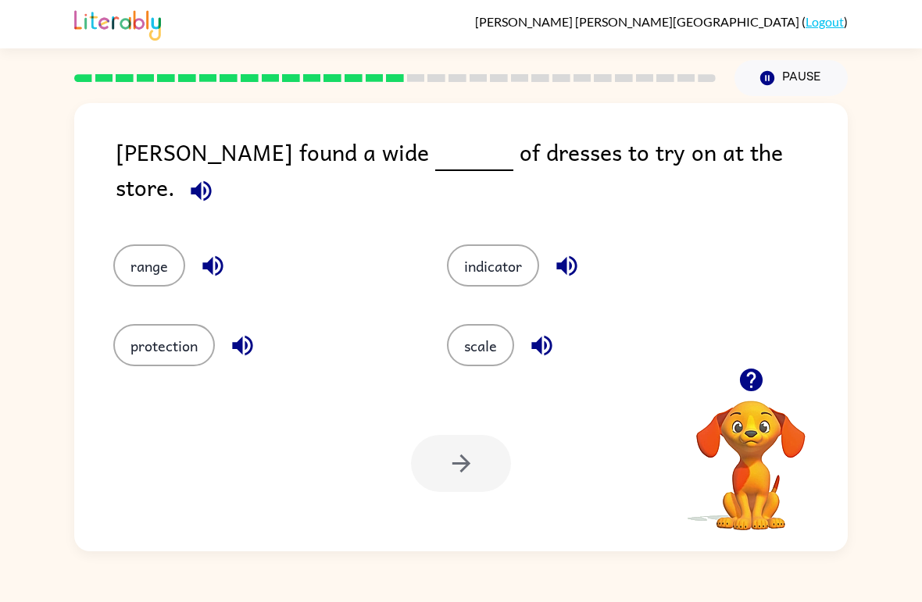
click at [631, 73] on div at bounding box center [395, 78] width 660 height 55
click at [651, 66] on div at bounding box center [395, 78] width 660 height 55
click at [677, 59] on div at bounding box center [395, 78] width 660 height 55
click at [696, 73] on div at bounding box center [395, 78] width 660 height 55
click at [145, 249] on button "range" at bounding box center [149, 266] width 72 height 42
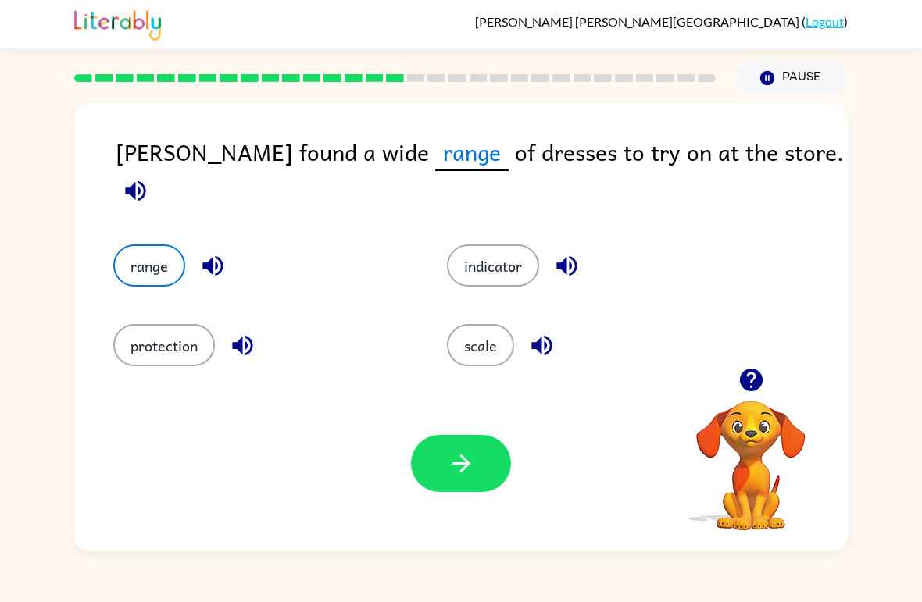
click at [461, 462] on icon "button" at bounding box center [461, 463] width 27 height 27
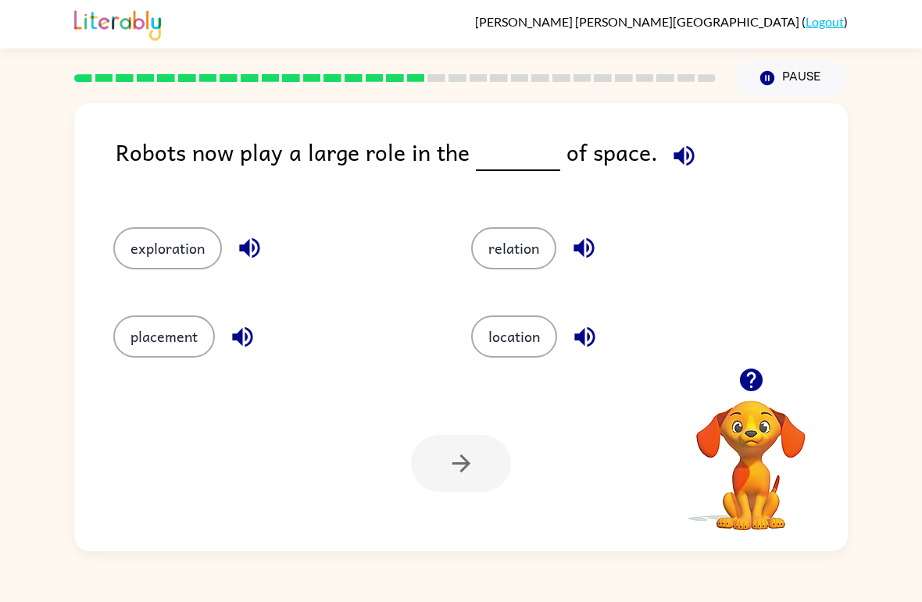
click at [681, 147] on icon "button" at bounding box center [683, 155] width 27 height 27
click at [152, 338] on button "placement" at bounding box center [164, 337] width 102 height 42
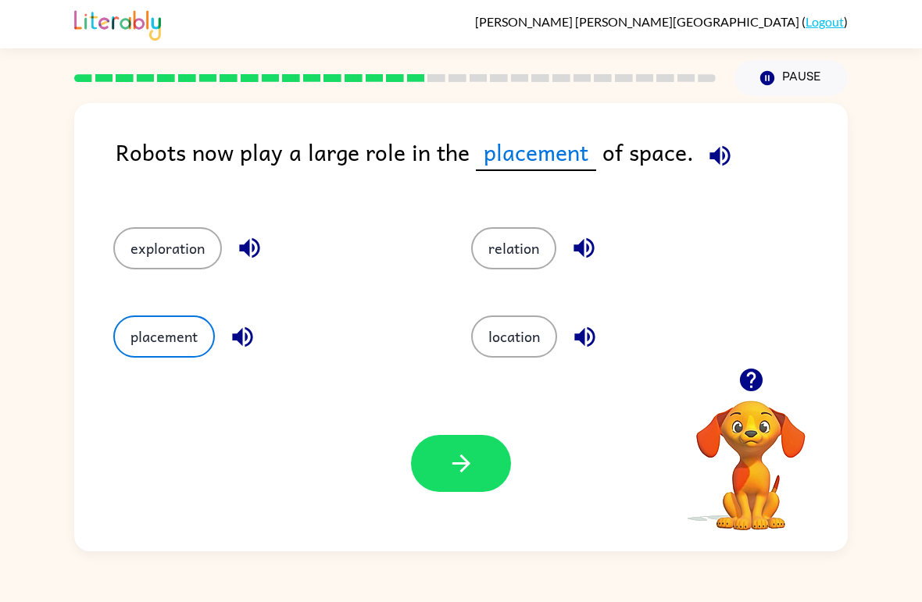
click at [420, 485] on button "button" at bounding box center [461, 463] width 100 height 57
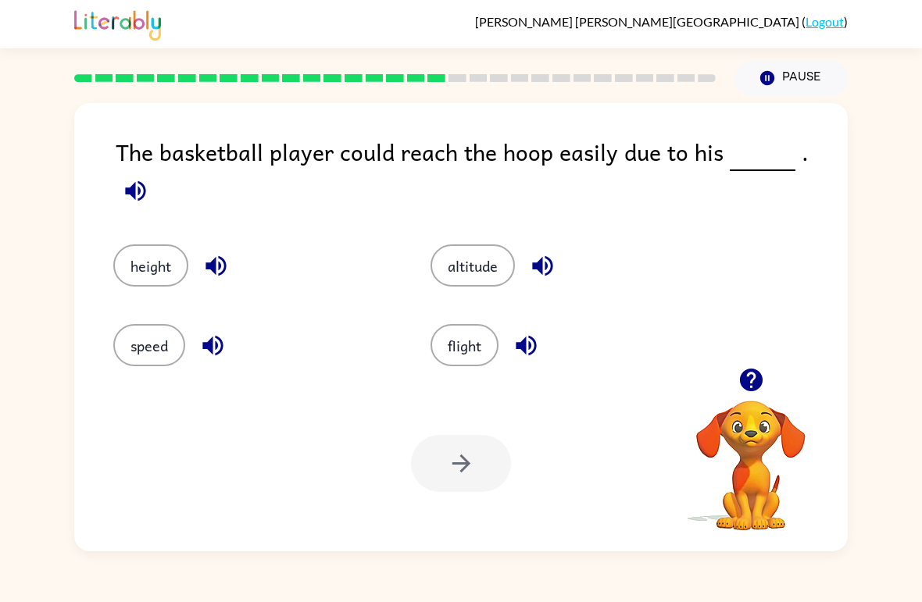
click at [149, 177] on icon "button" at bounding box center [135, 190] width 27 height 27
click at [155, 171] on button "button" at bounding box center [136, 191] width 40 height 40
click at [145, 181] on icon "button" at bounding box center [135, 191] width 20 height 20
click at [204, 252] on icon "button" at bounding box center [215, 265] width 27 height 27
click at [175, 256] on button "height" at bounding box center [150, 266] width 75 height 42
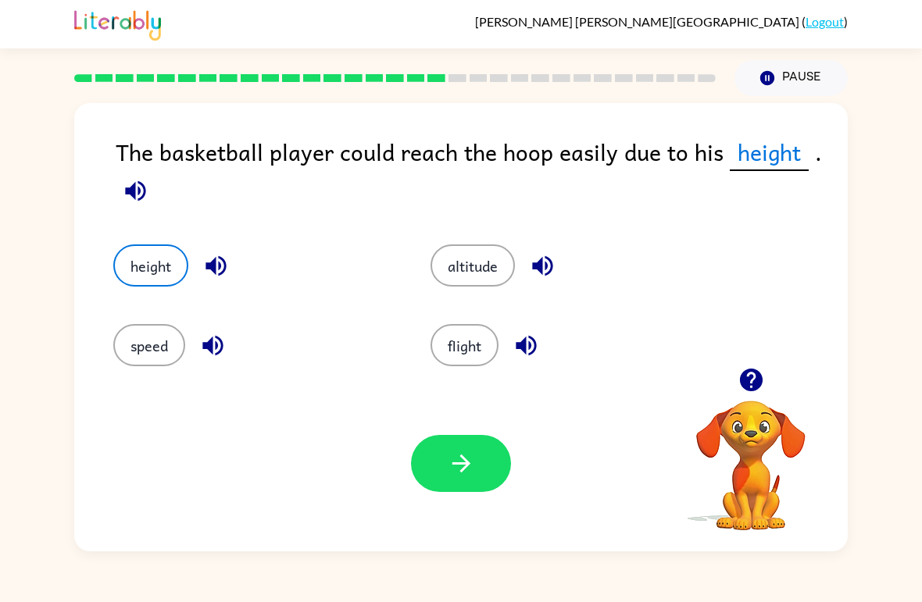
click at [155, 273] on button "height" at bounding box center [150, 266] width 75 height 42
click at [495, 240] on div "altitude" at bounding box center [559, 255] width 317 height 80
click at [456, 275] on button "altitude" at bounding box center [473, 266] width 84 height 42
click at [534, 252] on button "button" at bounding box center [543, 266] width 40 height 40
click at [525, 348] on icon "button" at bounding box center [526, 346] width 20 height 20
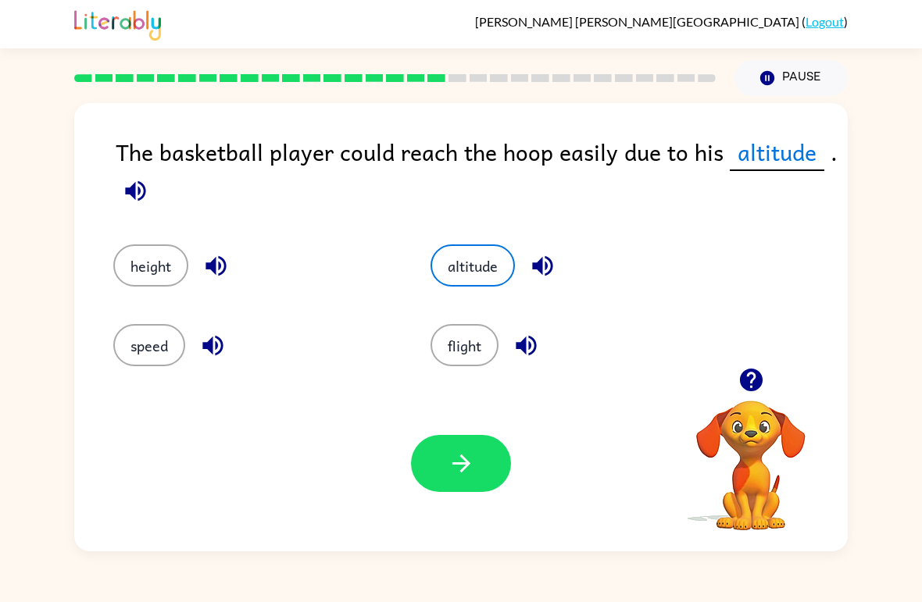
click at [206, 341] on icon "button" at bounding box center [212, 345] width 27 height 27
click at [148, 362] on button "speed" at bounding box center [149, 345] width 72 height 42
click at [442, 481] on button "button" at bounding box center [461, 463] width 100 height 57
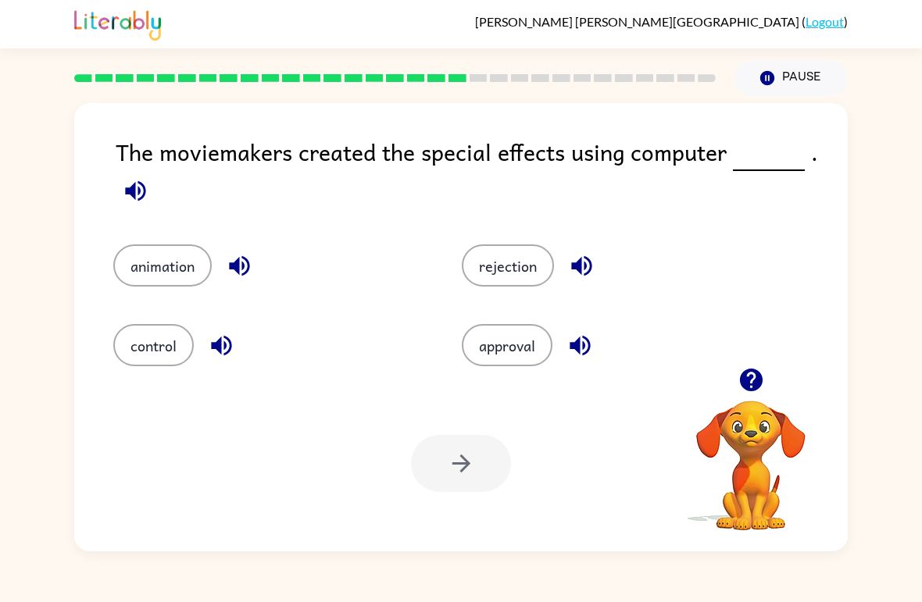
click at [135, 195] on icon "button" at bounding box center [135, 191] width 20 height 20
click at [234, 263] on icon "button" at bounding box center [239, 265] width 27 height 27
click at [234, 338] on icon "button" at bounding box center [221, 345] width 27 height 27
click at [584, 271] on icon "button" at bounding box center [581, 265] width 27 height 27
click at [148, 199] on icon "button" at bounding box center [135, 190] width 27 height 27
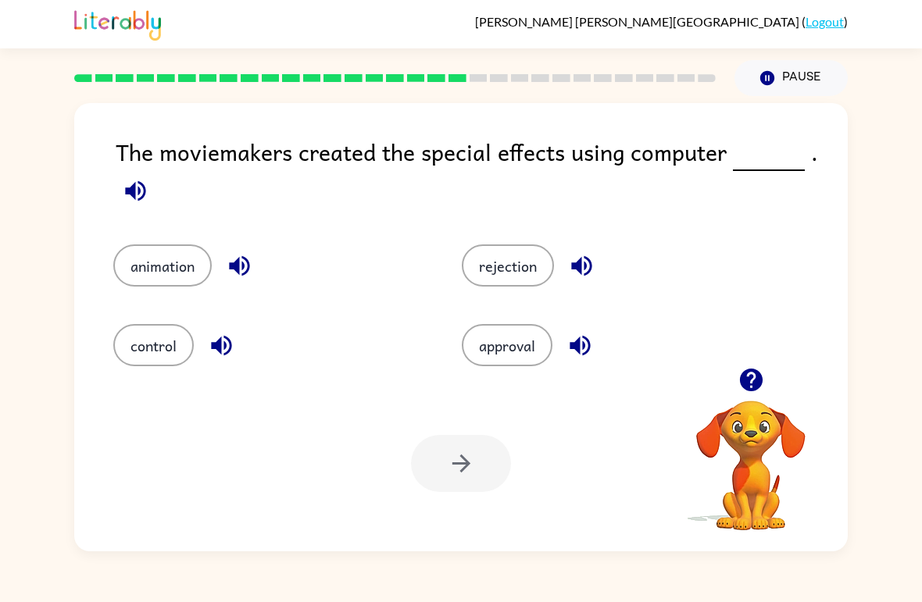
click at [142, 185] on icon "button" at bounding box center [135, 190] width 27 height 27
click at [602, 330] on div "approval" at bounding box center [618, 345] width 313 height 42
click at [578, 356] on icon "button" at bounding box center [580, 345] width 27 height 27
click at [563, 263] on button "button" at bounding box center [582, 266] width 40 height 40
click at [588, 269] on icon "button" at bounding box center [581, 265] width 27 height 27
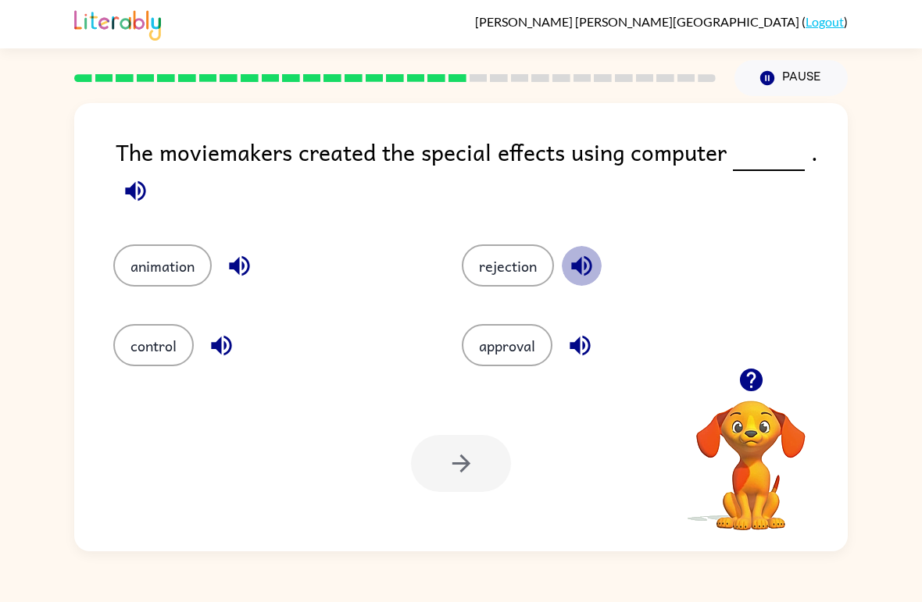
click at [573, 264] on icon "button" at bounding box center [581, 266] width 20 height 20
click at [177, 255] on button "animation" at bounding box center [162, 266] width 98 height 42
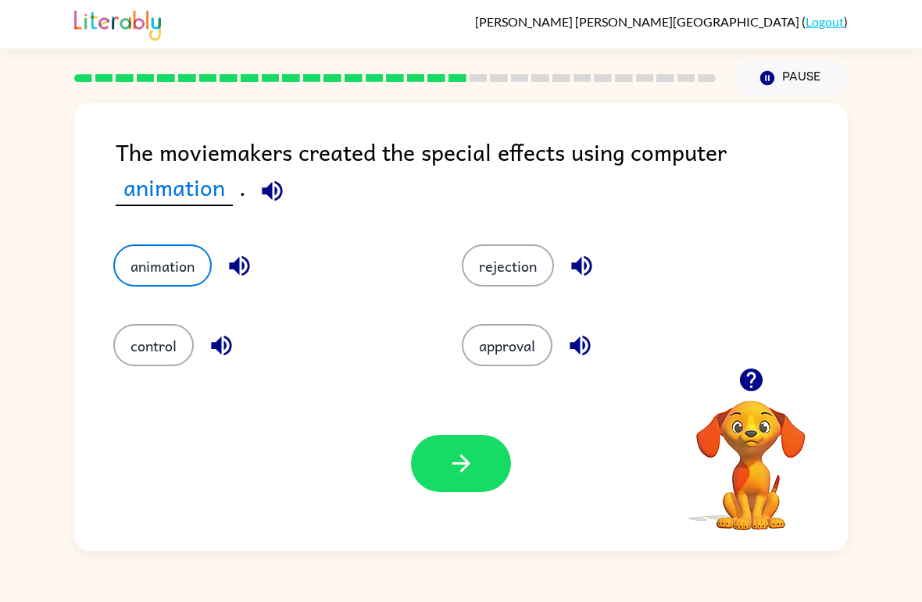
click at [468, 518] on div "Your browser must support playing .mp4 files to use Literably. Please try using…" at bounding box center [461, 464] width 774 height 176
click at [488, 456] on button "button" at bounding box center [461, 463] width 100 height 57
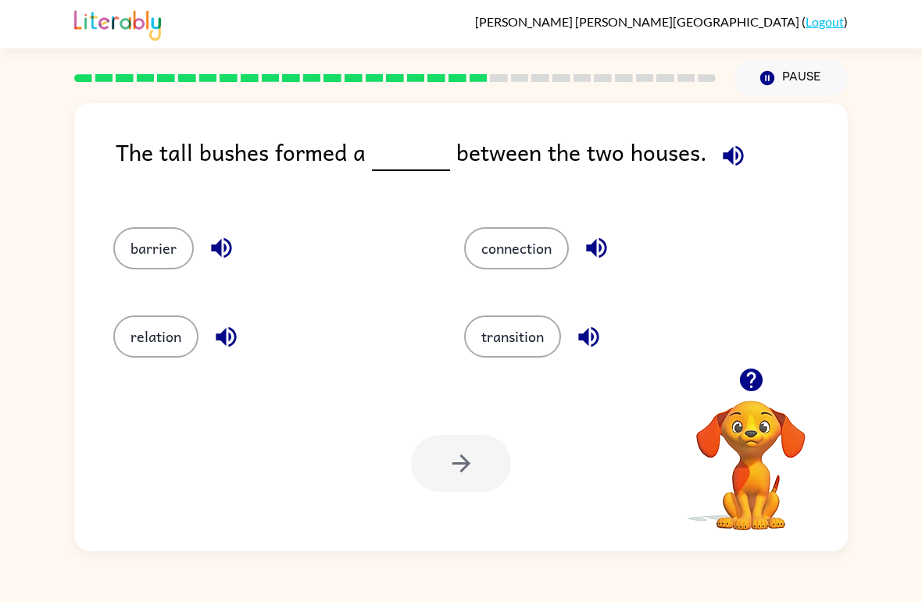
click at [521, 248] on button "connection" at bounding box center [516, 248] width 105 height 42
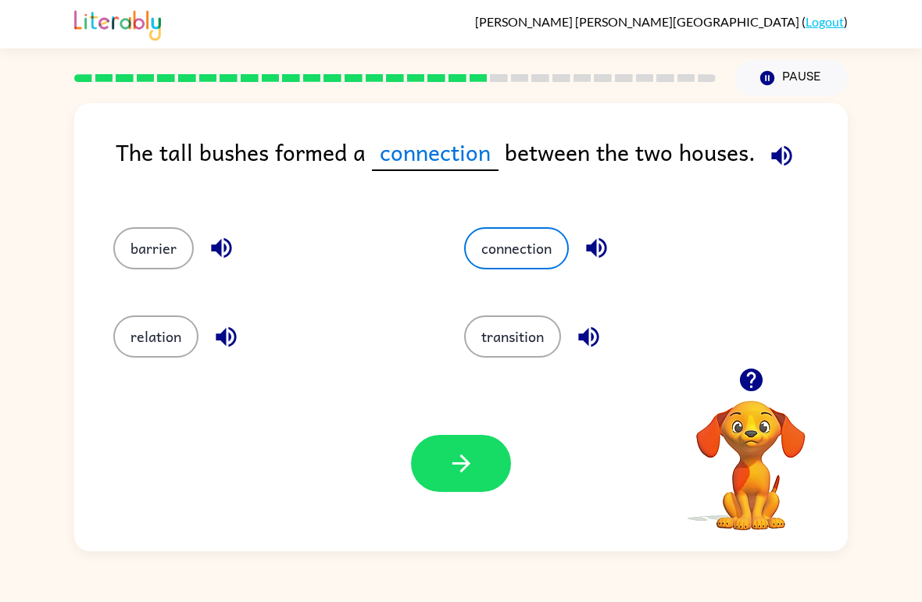
click at [449, 492] on button "button" at bounding box center [461, 463] width 100 height 57
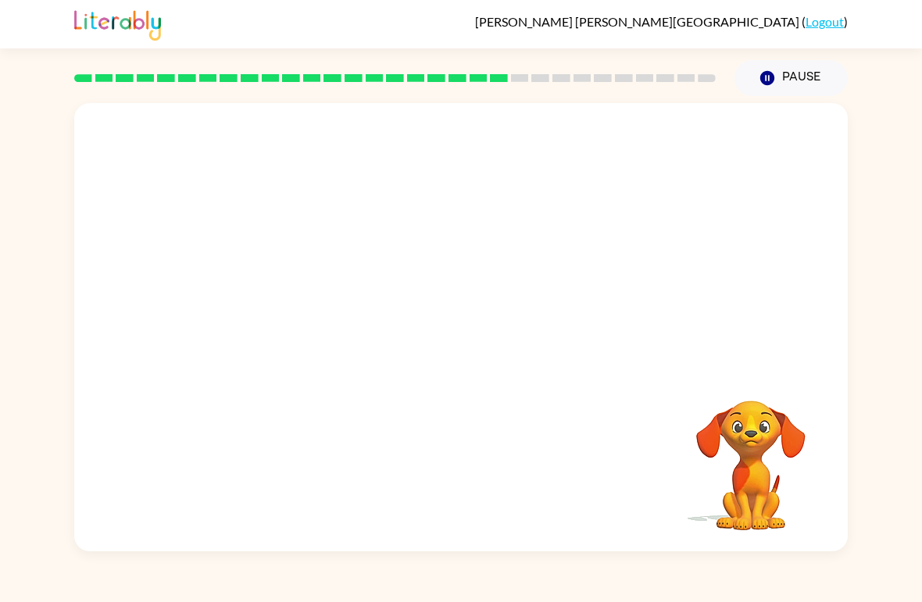
click at [323, 319] on video "Your browser must support playing .mp4 files to use Literably. Please try using…" at bounding box center [461, 235] width 774 height 265
click at [316, 322] on video "Your browser must support playing .mp4 files to use Literably. Please try using…" at bounding box center [461, 235] width 774 height 265
click at [300, 317] on video "Your browser must support playing .mp4 files to use Literably. Please try using…" at bounding box center [461, 235] width 774 height 265
click at [309, 323] on video "Your browser must support playing .mp4 files to use Literably. Please try using…" at bounding box center [461, 235] width 774 height 265
click at [312, 327] on video "Your browser must support playing .mp4 files to use Literably. Please try using…" at bounding box center [461, 235] width 774 height 265
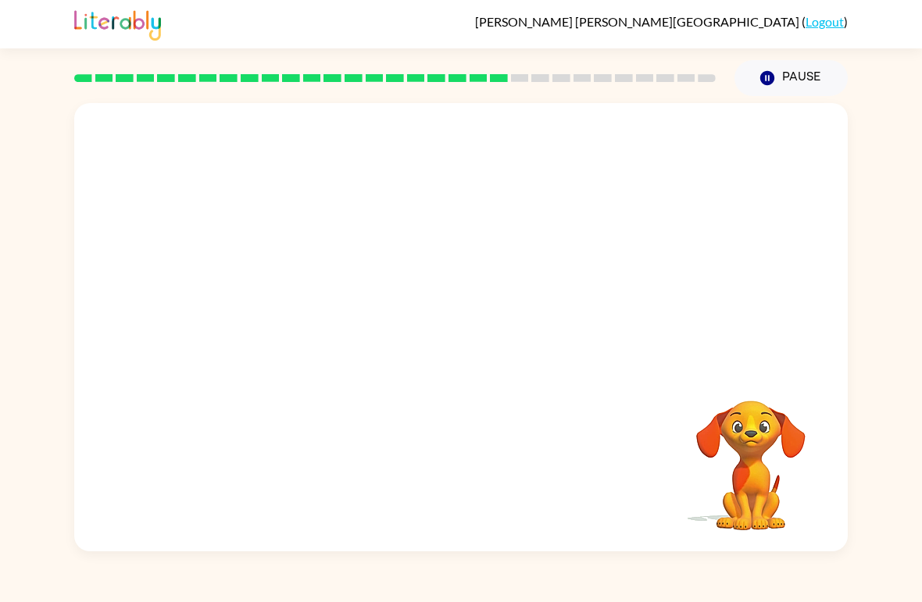
click at [315, 312] on video "Your browser must support playing .mp4 files to use Literably. Please try using…" at bounding box center [461, 235] width 774 height 265
click at [318, 310] on video "Your browser must support playing .mp4 files to use Literably. Please try using…" at bounding box center [461, 235] width 774 height 265
click at [302, 317] on video "Your browser must support playing .mp4 files to use Literably. Please try using…" at bounding box center [461, 235] width 774 height 265
click at [448, 341] on icon "button" at bounding box center [461, 335] width 27 height 27
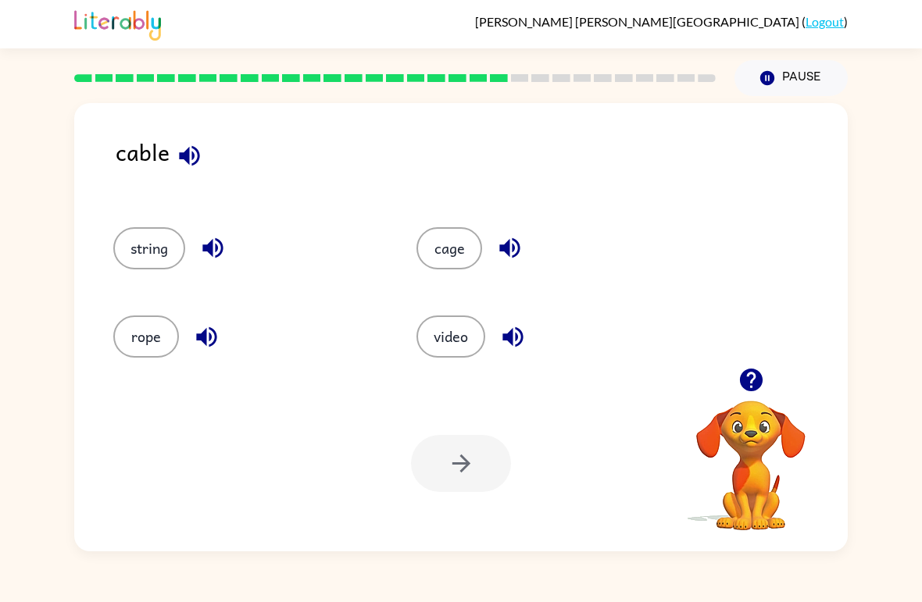
click at [191, 160] on icon "button" at bounding box center [189, 155] width 20 height 20
click at [468, 240] on button "cage" at bounding box center [449, 248] width 66 height 42
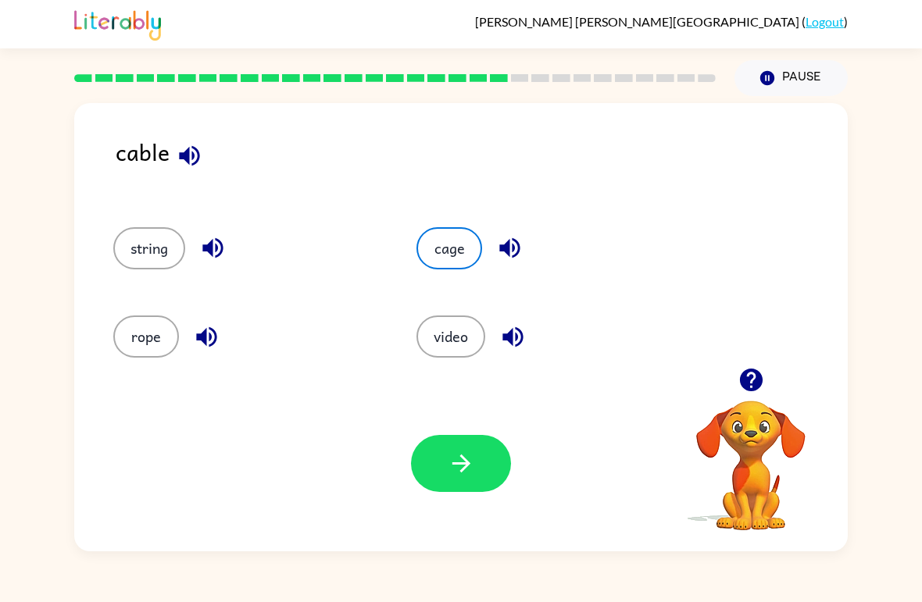
click at [452, 458] on icon "button" at bounding box center [461, 463] width 27 height 27
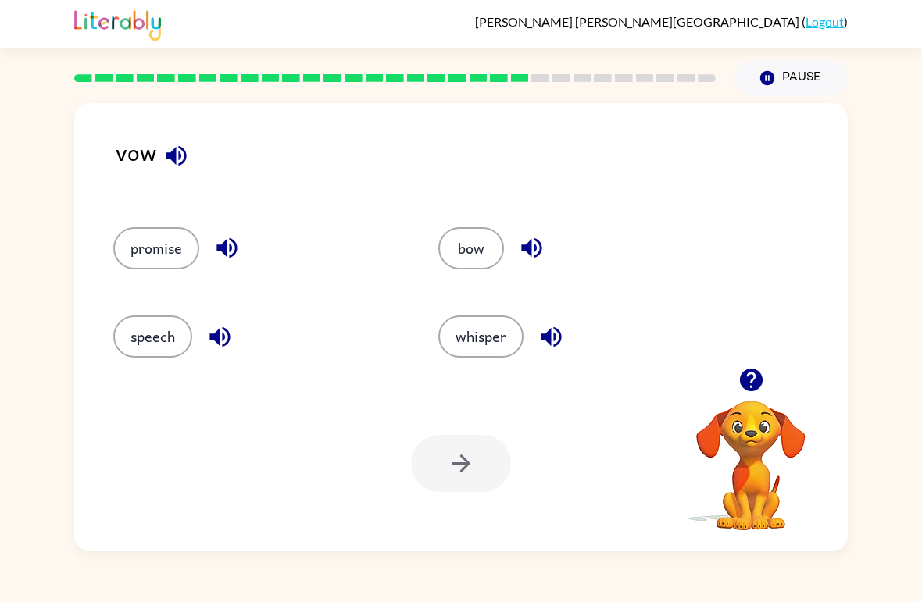
click at [453, 247] on button "bow" at bounding box center [471, 248] width 66 height 42
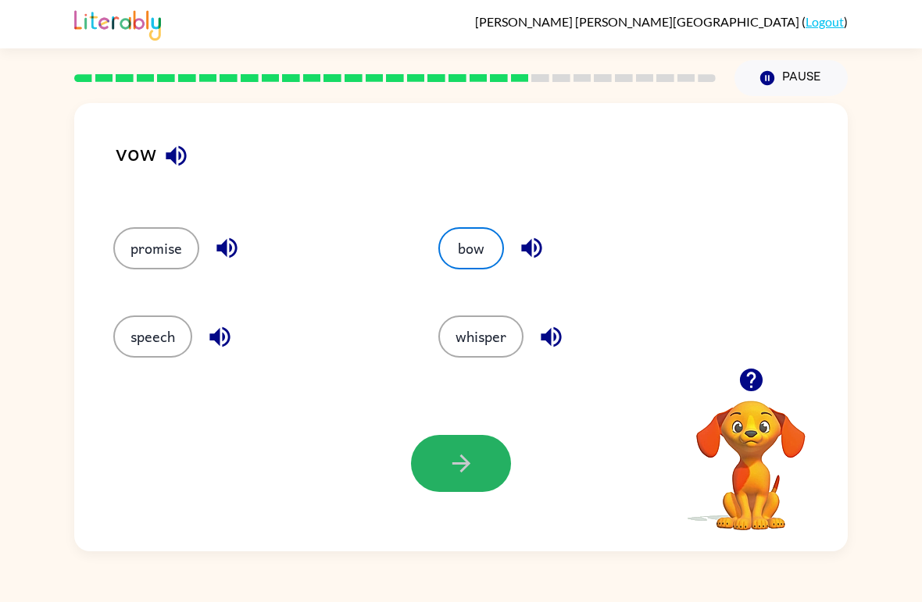
click at [439, 470] on button "button" at bounding box center [461, 463] width 100 height 57
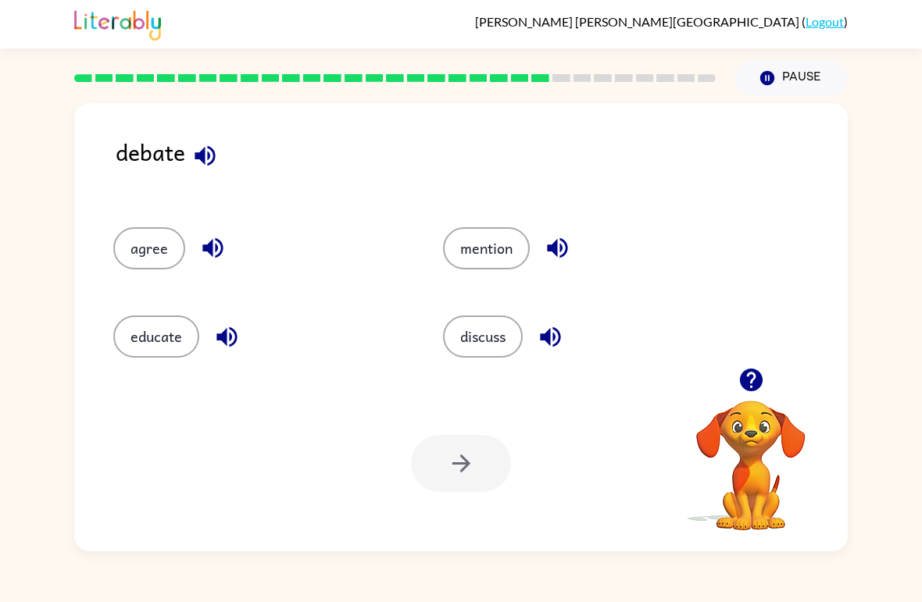
click at [488, 328] on button "discuss" at bounding box center [483, 337] width 80 height 42
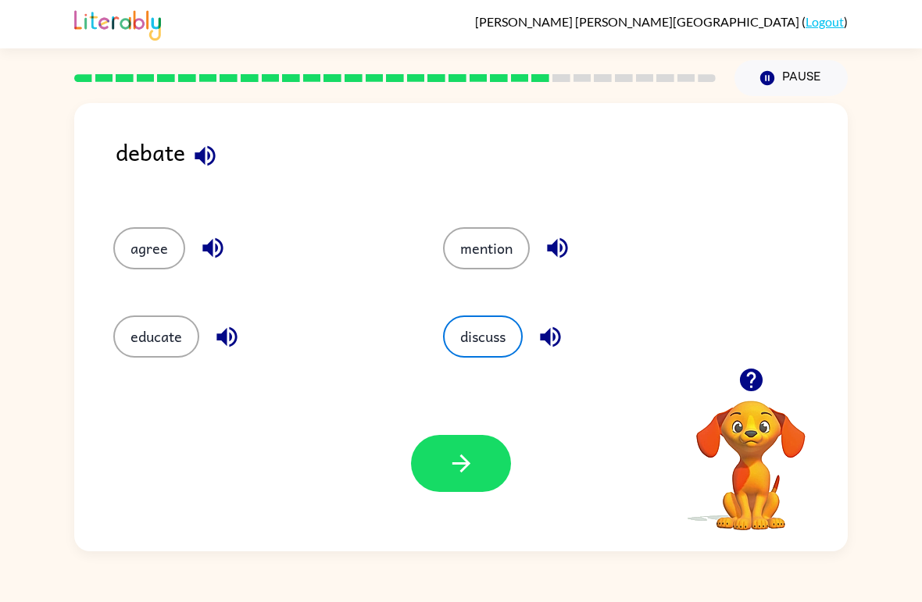
click at [445, 476] on button "button" at bounding box center [461, 463] width 100 height 57
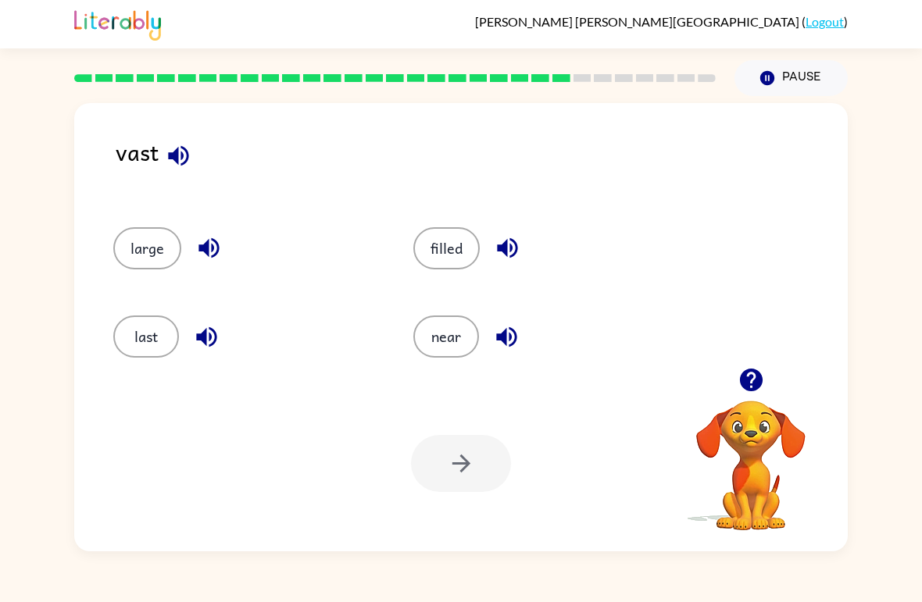
click at [183, 147] on icon "button" at bounding box center [178, 155] width 27 height 27
click at [175, 162] on icon "button" at bounding box center [178, 155] width 20 height 20
click at [185, 131] on div "vast large filled last near Your browser must support playing .mp4 files to use…" at bounding box center [461, 327] width 774 height 449
click at [184, 130] on div "vast large filled last near Your browser must support playing .mp4 files to use…" at bounding box center [461, 327] width 774 height 449
click at [166, 167] on icon "button" at bounding box center [178, 155] width 27 height 27
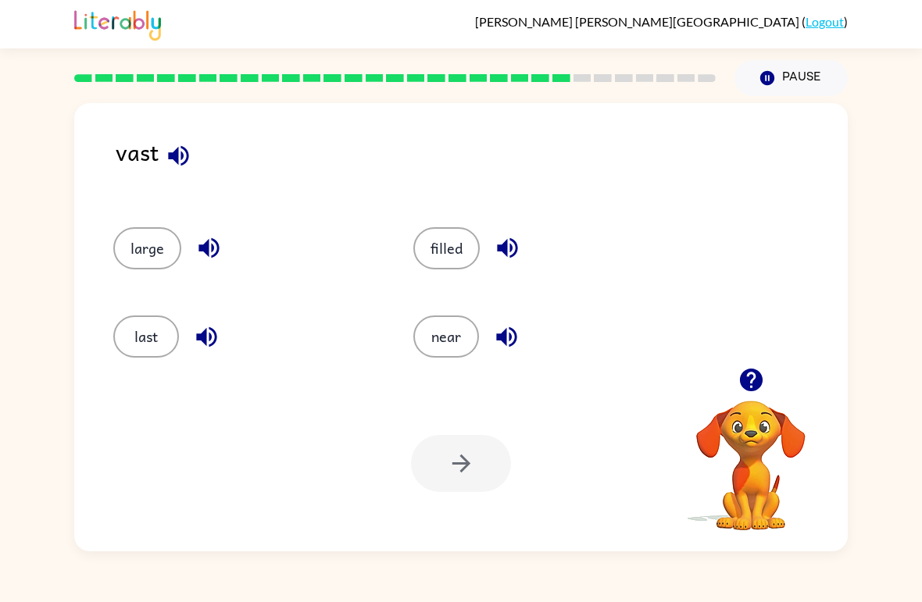
click at [456, 313] on div "near" at bounding box center [534, 330] width 300 height 88
click at [450, 356] on button "near" at bounding box center [446, 337] width 66 height 42
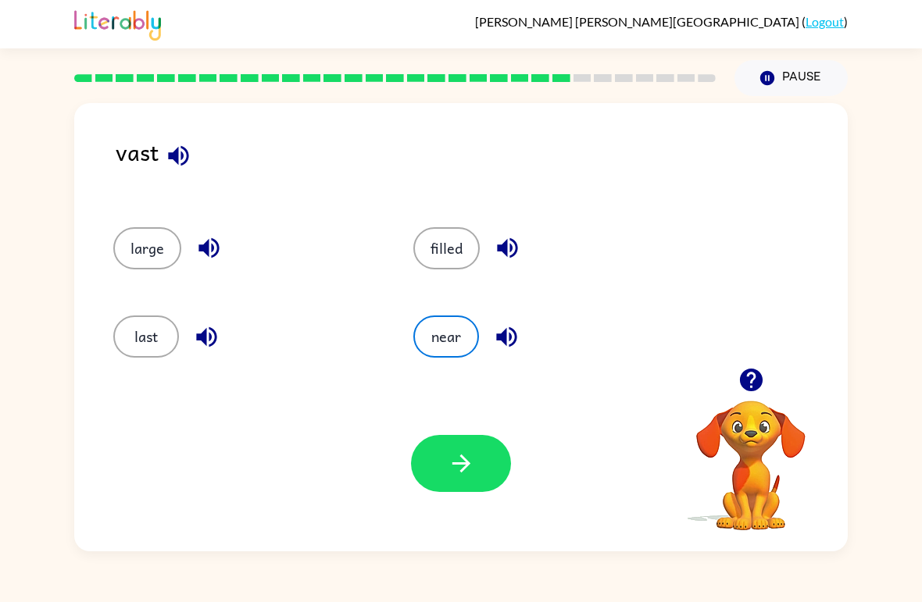
click at [449, 459] on icon "button" at bounding box center [461, 463] width 27 height 27
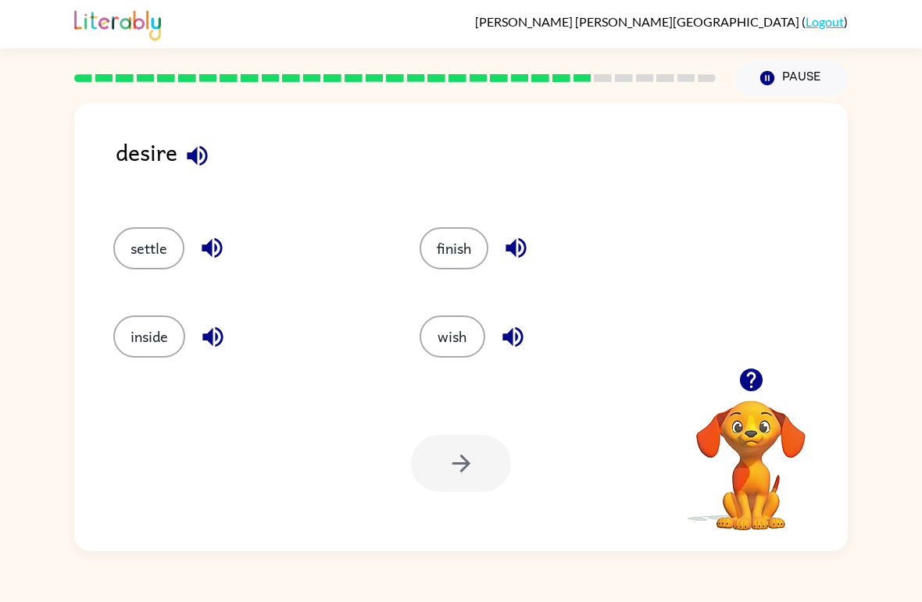
click at [196, 155] on icon "button" at bounding box center [197, 155] width 20 height 20
click at [191, 163] on icon "button" at bounding box center [197, 155] width 27 height 27
click at [145, 253] on button "settle" at bounding box center [148, 248] width 71 height 42
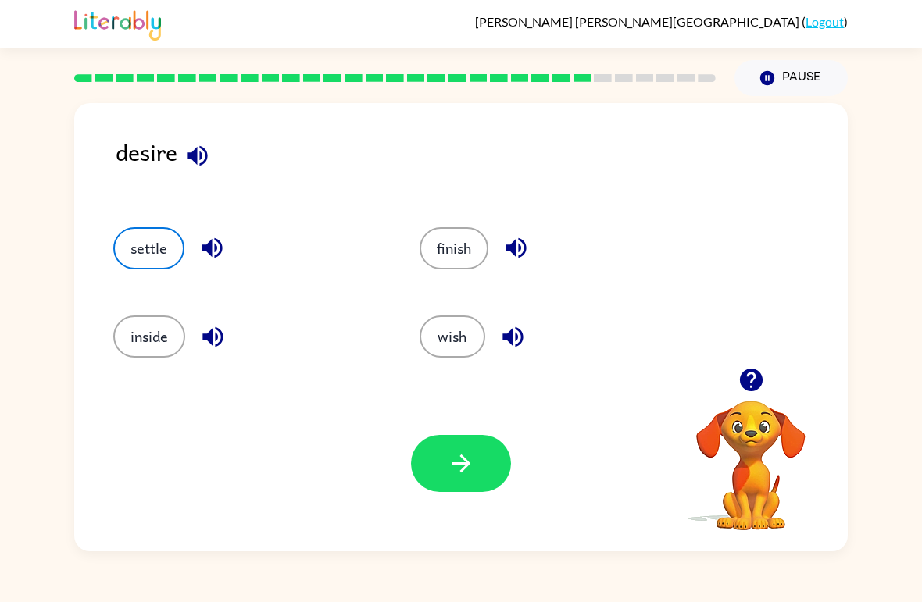
click at [456, 452] on icon "button" at bounding box center [461, 463] width 27 height 27
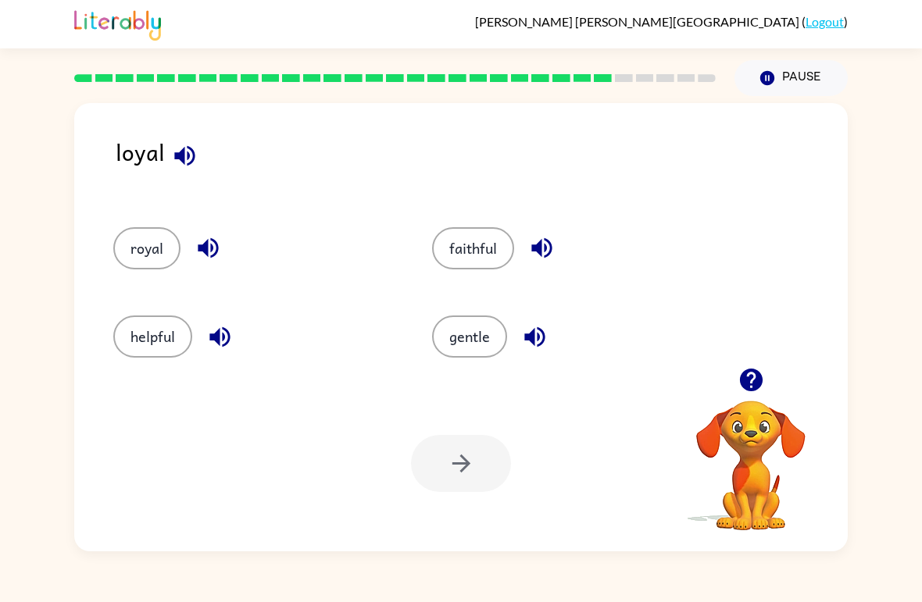
click at [145, 250] on button "royal" at bounding box center [146, 248] width 67 height 42
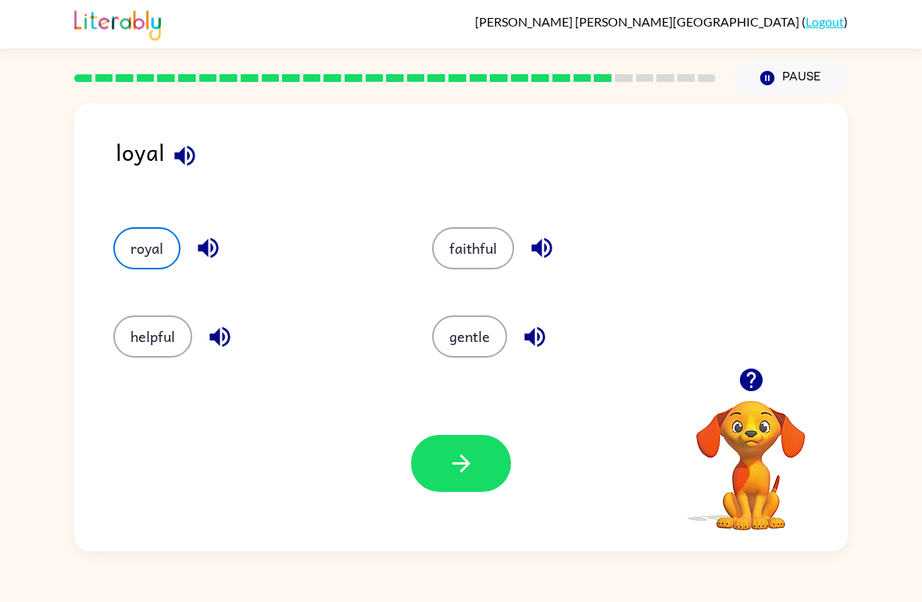
click at [449, 464] on icon "button" at bounding box center [461, 463] width 27 height 27
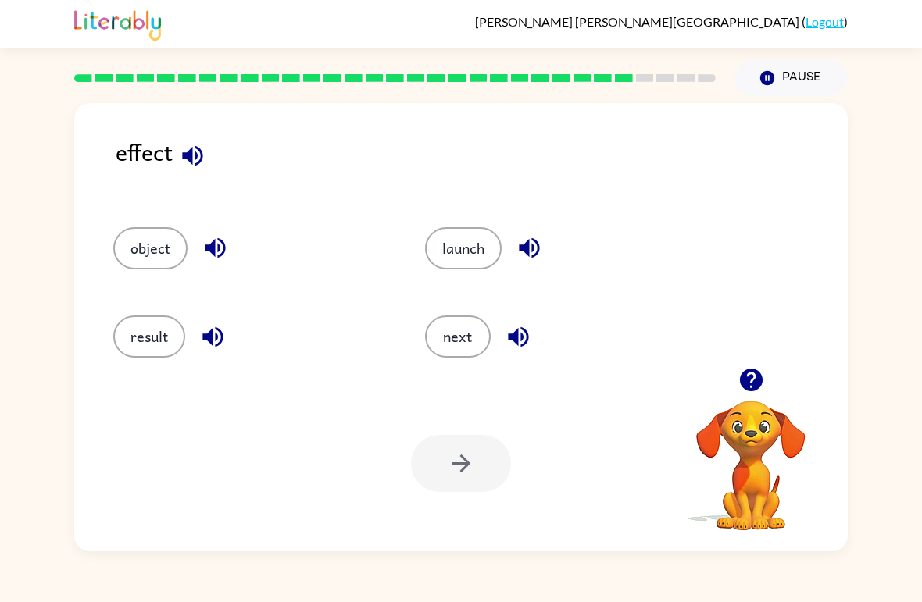
click at [155, 351] on button "result" at bounding box center [149, 337] width 72 height 42
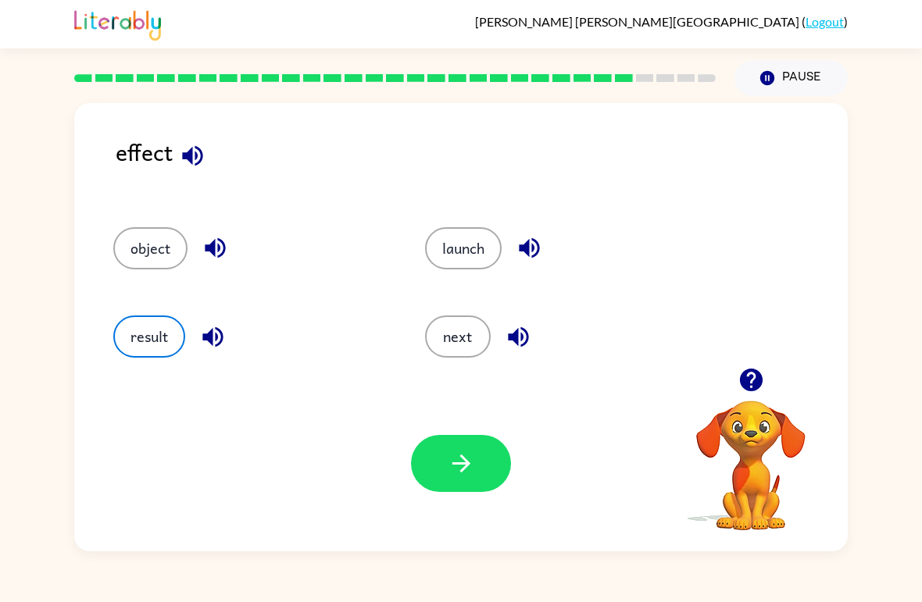
click at [457, 451] on icon "button" at bounding box center [461, 463] width 27 height 27
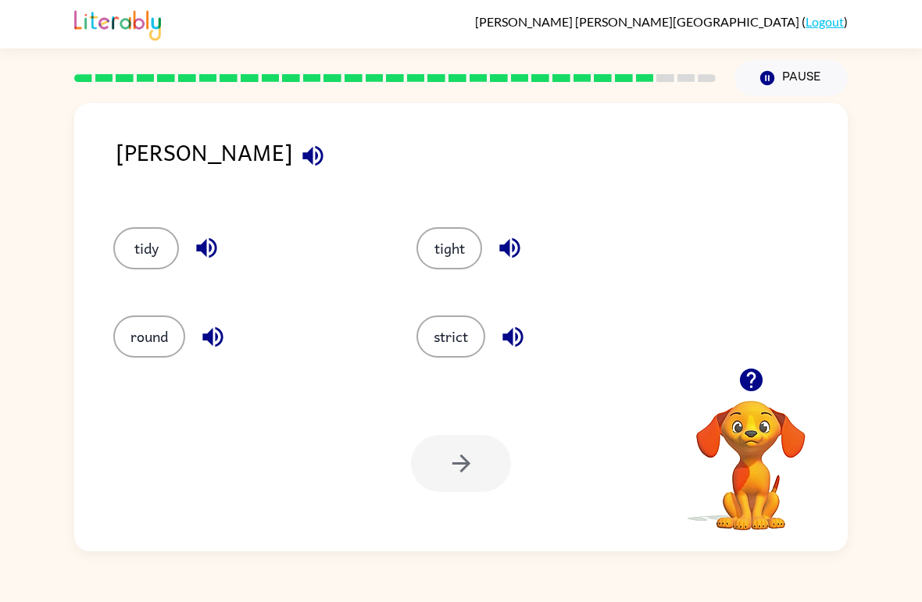
click at [458, 255] on button "tight" at bounding box center [449, 248] width 66 height 42
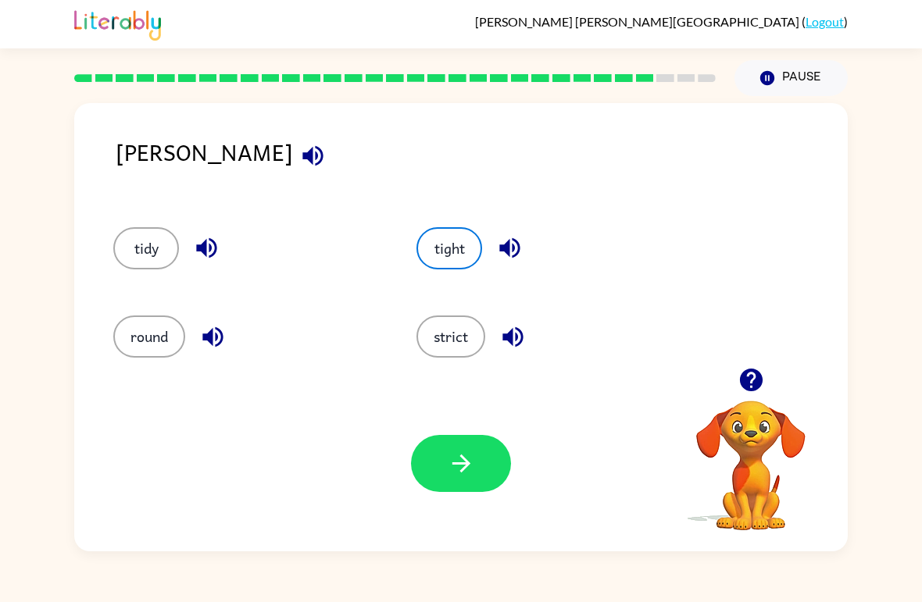
click at [454, 481] on button "button" at bounding box center [461, 463] width 100 height 57
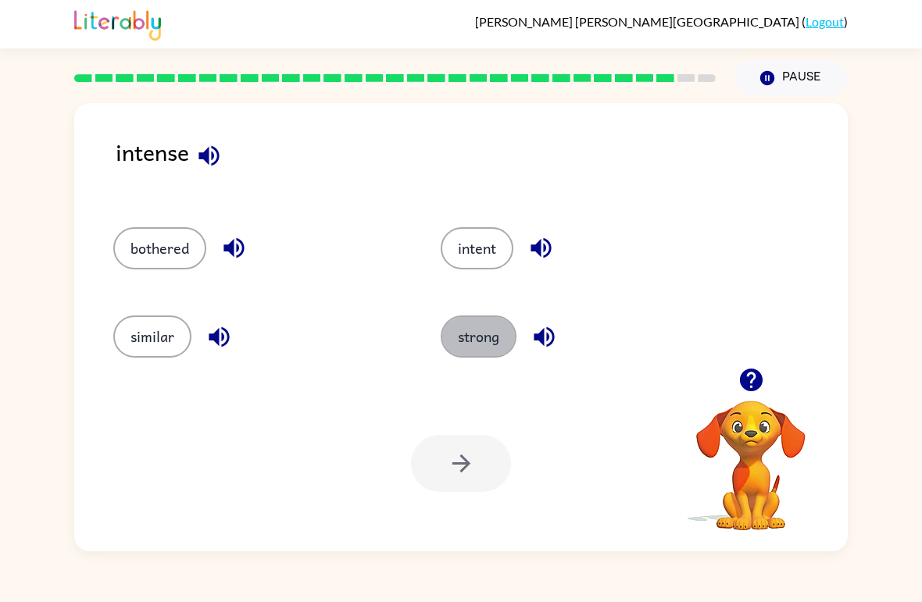
click at [482, 341] on button "strong" at bounding box center [479, 337] width 76 height 42
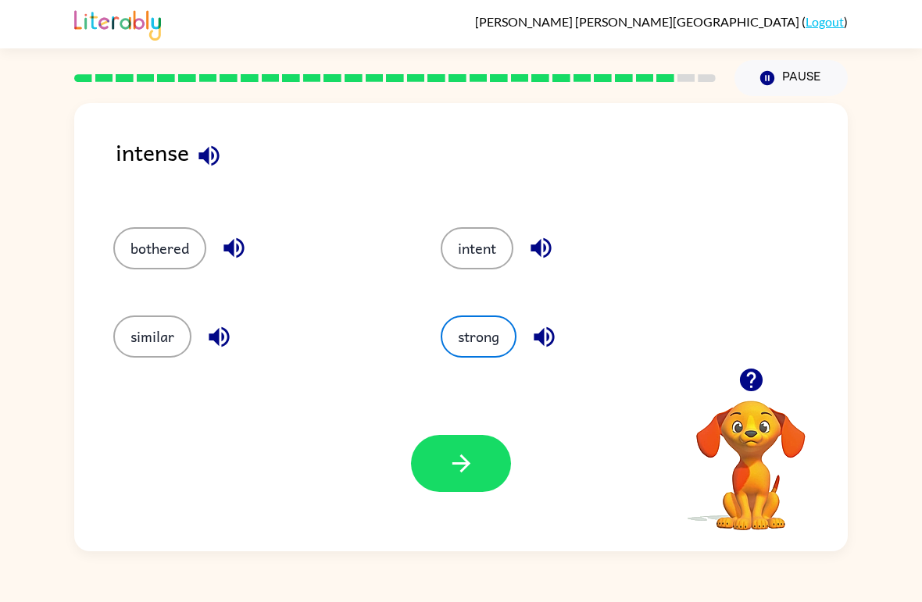
click at [461, 456] on icon "button" at bounding box center [461, 463] width 27 height 27
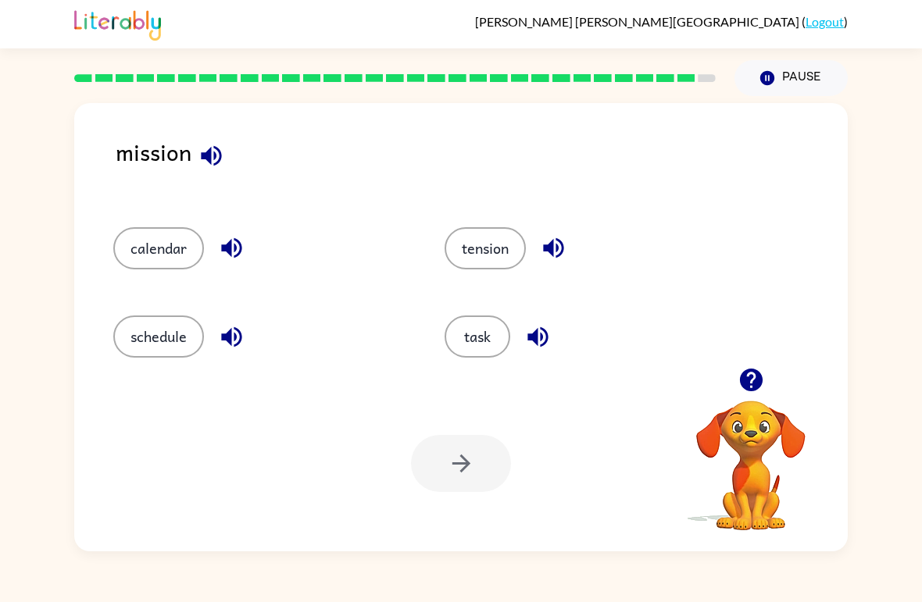
click at [187, 355] on button "schedule" at bounding box center [158, 337] width 91 height 42
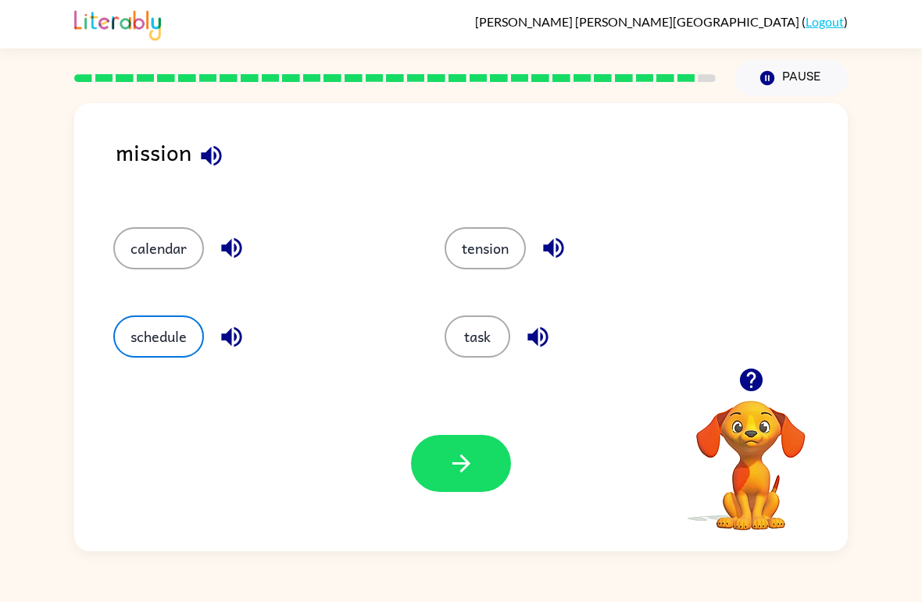
click at [453, 466] on icon "button" at bounding box center [461, 463] width 27 height 27
